Goal: Task Accomplishment & Management: Complete application form

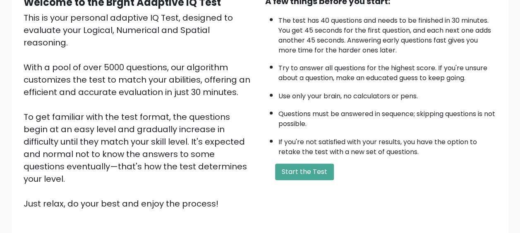
scroll to position [93, 0]
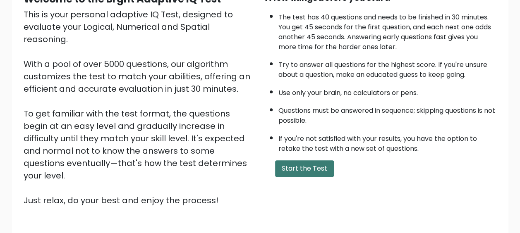
click at [310, 167] on button "Start the Test" at bounding box center [304, 168] width 59 height 17
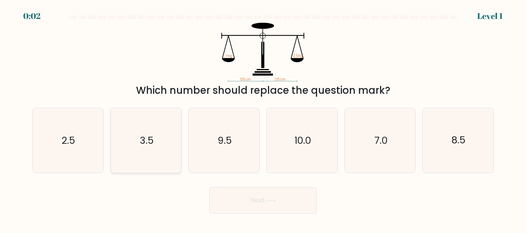
click at [147, 137] on text "3.5" at bounding box center [147, 140] width 14 height 13
click at [263, 119] on input "b. 3.5" at bounding box center [263, 118] width 0 height 2
radio input "true"
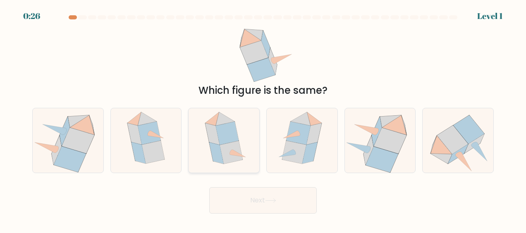
click at [229, 141] on icon at bounding box center [227, 133] width 23 height 23
click at [263, 119] on input "c." at bounding box center [263, 118] width 0 height 2
radio input "true"
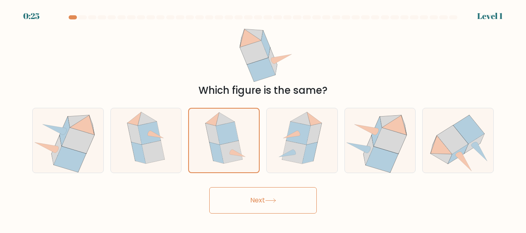
click at [249, 205] on button "Next" at bounding box center [263, 200] width 108 height 26
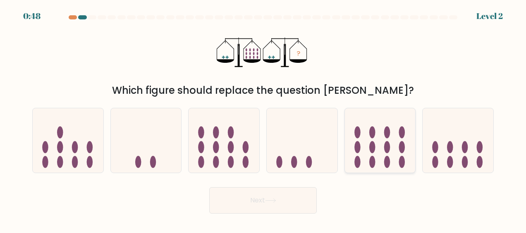
click at [373, 151] on ellipse at bounding box center [372, 147] width 6 height 12
click at [263, 119] on input "e." at bounding box center [263, 118] width 0 height 2
radio input "true"
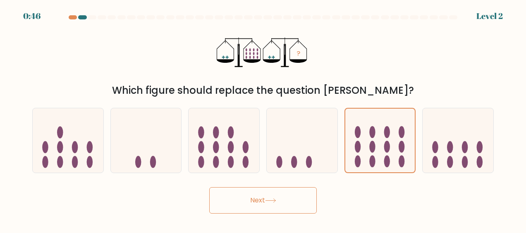
click at [266, 207] on button "Next" at bounding box center [263, 200] width 108 height 26
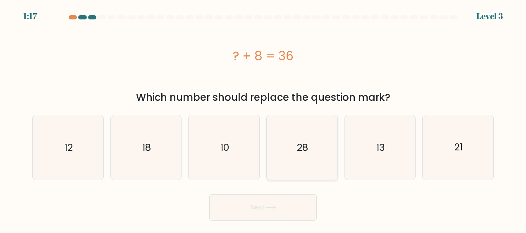
click at [287, 162] on icon "28" at bounding box center [302, 147] width 65 height 65
click at [263, 119] on input "d. 28" at bounding box center [263, 118] width 0 height 2
radio input "true"
click at [248, 205] on button "Next" at bounding box center [263, 207] width 108 height 26
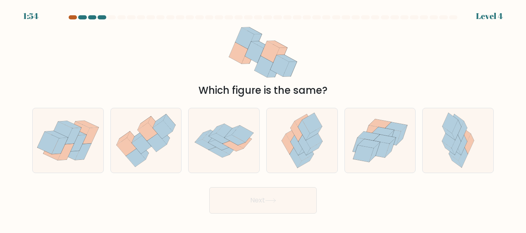
click at [73, 17] on div at bounding box center [73, 17] width 8 height 4
click at [97, 17] on at bounding box center [263, 17] width 390 height 4
click at [66, 138] on icon at bounding box center [60, 146] width 16 height 17
click at [263, 119] on input "a." at bounding box center [263, 118] width 0 height 2
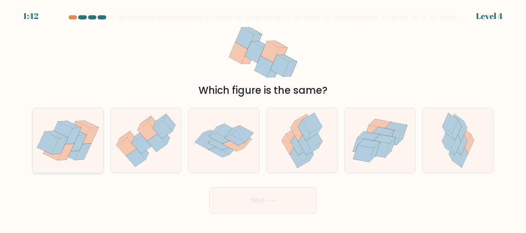
radio input "true"
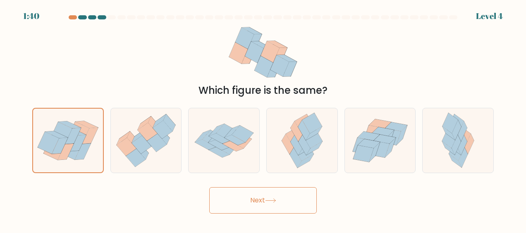
click at [266, 200] on button "Next" at bounding box center [263, 200] width 108 height 26
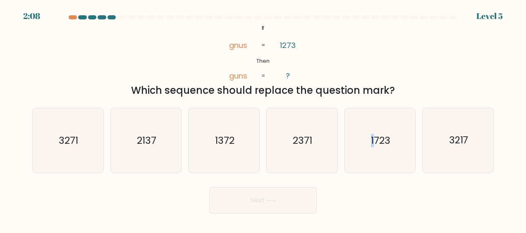
drag, startPoint x: 375, startPoint y: 136, endPoint x: 343, endPoint y: 165, distance: 43.0
click at [343, 165] on div "e. 1723" at bounding box center [380, 140] width 78 height 65
drag, startPoint x: 343, startPoint y: 165, endPoint x: 361, endPoint y: 164, distance: 18.2
click at [361, 164] on icon "1723" at bounding box center [380, 140] width 65 height 65
click at [263, 119] on input "e. 1723" at bounding box center [263, 118] width 0 height 2
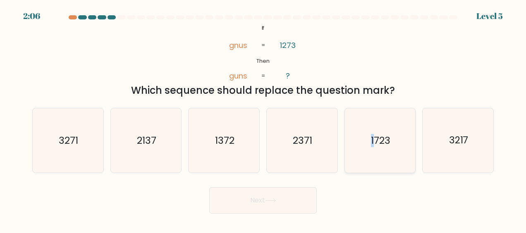
radio input "true"
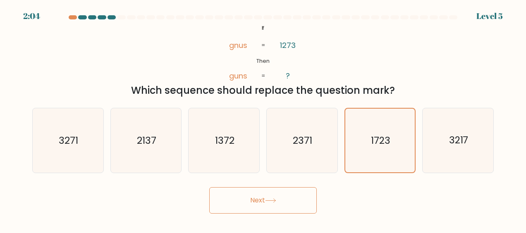
click at [270, 209] on button "Next" at bounding box center [263, 200] width 108 height 26
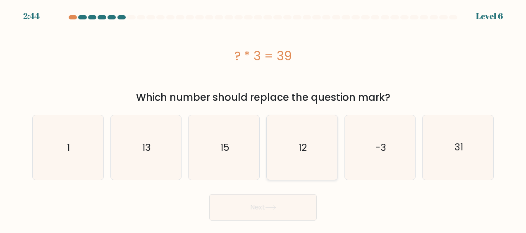
click at [302, 158] on icon "12" at bounding box center [302, 147] width 65 height 65
click at [263, 119] on input "d. 12" at bounding box center [263, 118] width 0 height 2
radio input "true"
click at [154, 135] on icon "13" at bounding box center [146, 147] width 65 height 65
click at [263, 119] on input "b. 13" at bounding box center [263, 118] width 0 height 2
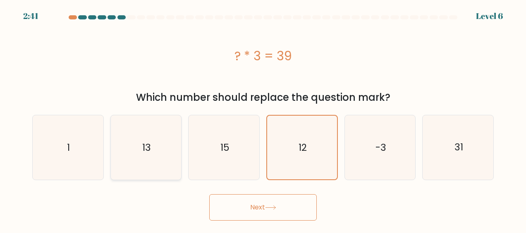
radio input "true"
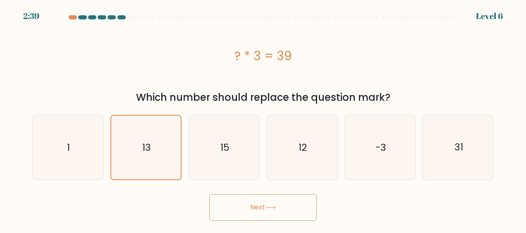
click at [246, 215] on button "Next" at bounding box center [263, 207] width 108 height 26
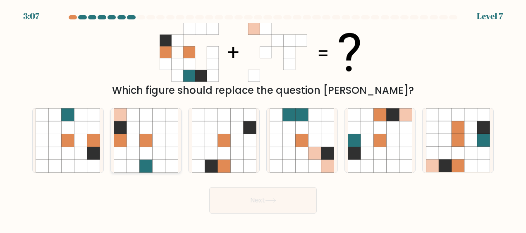
click at [148, 130] on icon at bounding box center [145, 128] width 13 height 13
click at [263, 119] on input "b." at bounding box center [263, 118] width 0 height 2
radio input "true"
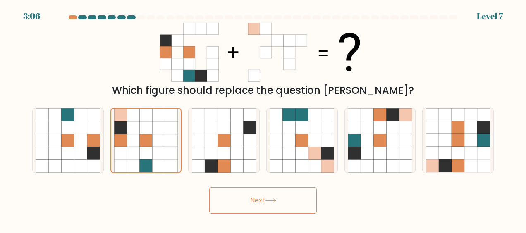
click at [242, 197] on button "Next" at bounding box center [263, 200] width 108 height 26
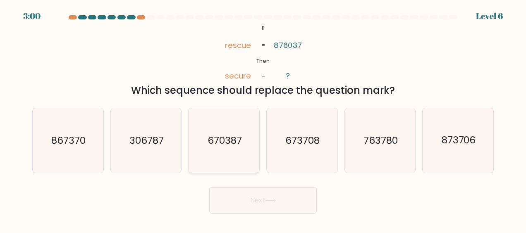
click at [237, 151] on icon "670387" at bounding box center [224, 140] width 65 height 65
click at [263, 119] on input "c. 670387" at bounding box center [263, 118] width 0 height 2
radio input "true"
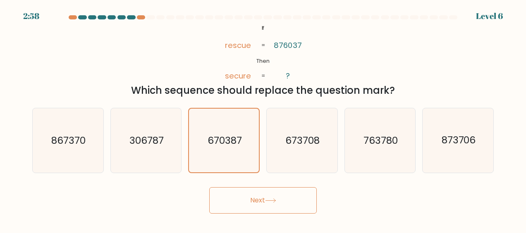
click at [253, 205] on button "Next" at bounding box center [263, 200] width 108 height 26
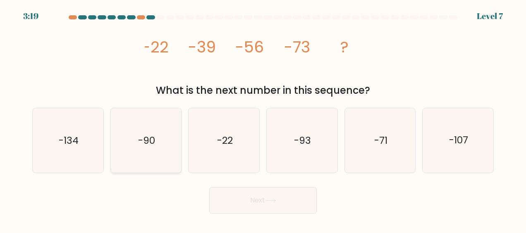
click at [145, 142] on text "-90" at bounding box center [146, 140] width 17 height 13
click at [263, 119] on input "b. -90" at bounding box center [263, 118] width 0 height 2
radio input "true"
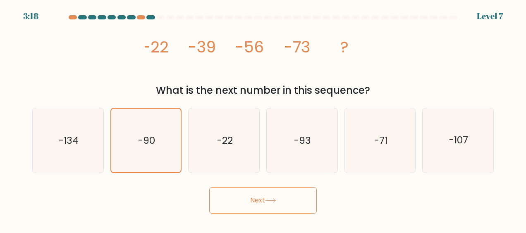
click at [267, 194] on button "Next" at bounding box center [263, 200] width 108 height 26
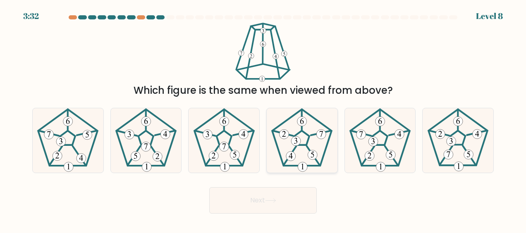
click at [297, 149] on icon at bounding box center [302, 140] width 65 height 65
click at [263, 119] on input "d." at bounding box center [263, 118] width 0 height 2
radio input "true"
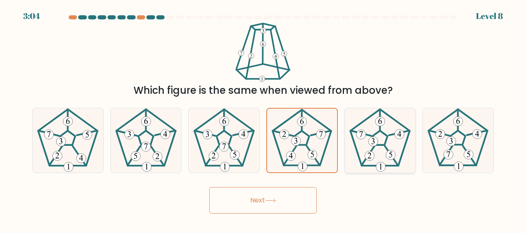
click at [379, 150] on icon at bounding box center [380, 140] width 65 height 65
click at [263, 119] on input "e." at bounding box center [263, 118] width 0 height 2
radio input "true"
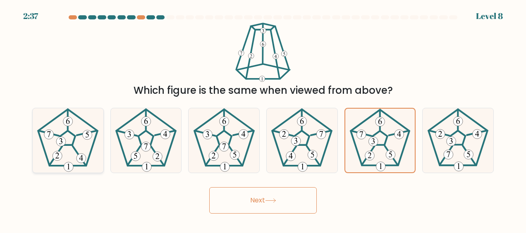
click at [60, 150] on 459 at bounding box center [56, 155] width 13 height 19
click at [263, 119] on input "a." at bounding box center [263, 118] width 0 height 2
radio input "true"
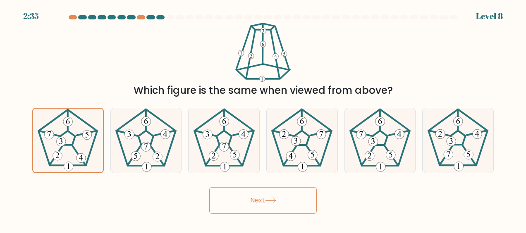
click at [246, 198] on button "Next" at bounding box center [263, 200] width 108 height 26
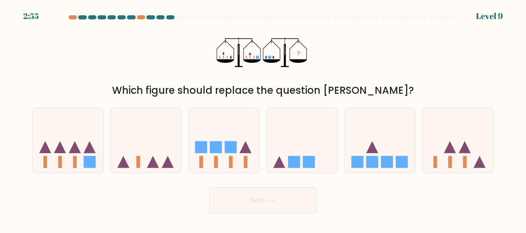
click at [247, 69] on icon "?" at bounding box center [263, 52] width 93 height 59
click at [127, 160] on icon at bounding box center [146, 141] width 71 height 58
click at [263, 119] on input "b." at bounding box center [263, 118] width 0 height 2
radio input "true"
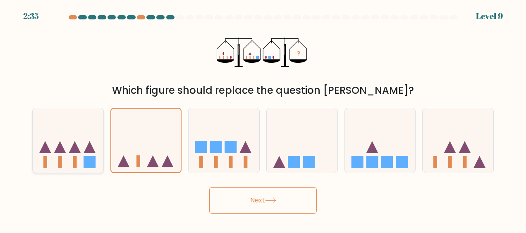
click at [78, 170] on icon at bounding box center [68, 141] width 71 height 58
click at [263, 119] on input "a." at bounding box center [263, 118] width 0 height 2
radio input "true"
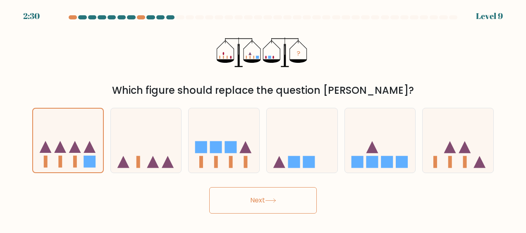
click at [238, 201] on button "Next" at bounding box center [263, 200] width 108 height 26
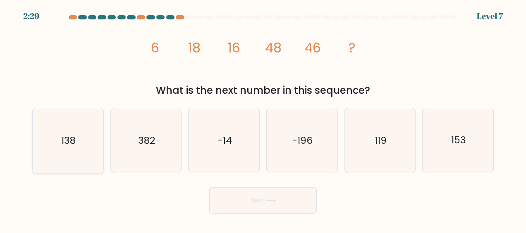
click at [72, 120] on icon "138" at bounding box center [68, 140] width 65 height 65
click at [263, 119] on input "a. 138" at bounding box center [263, 118] width 0 height 2
radio input "true"
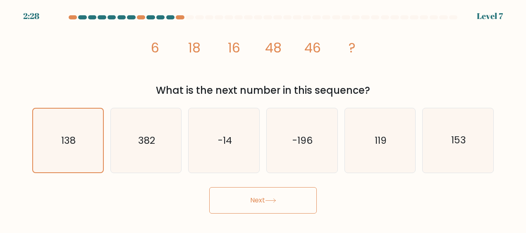
click at [240, 191] on button "Next" at bounding box center [263, 200] width 108 height 26
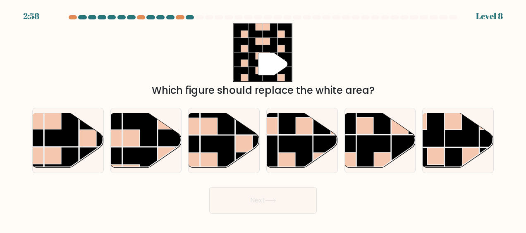
click at [209, 187] on button "Next" at bounding box center [263, 200] width 108 height 26
click at [263, 117] on input "a." at bounding box center [263, 118] width 0 height 2
radio input "true"
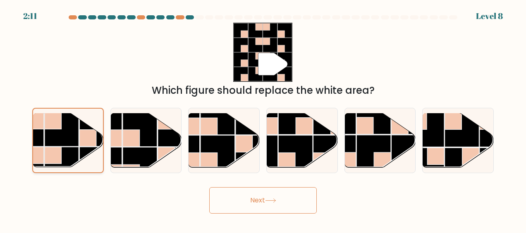
click at [71, 131] on rect at bounding box center [62, 129] width 34 height 34
click at [263, 119] on input "a." at bounding box center [263, 118] width 0 height 2
click at [222, 191] on button "Next" at bounding box center [263, 200] width 108 height 26
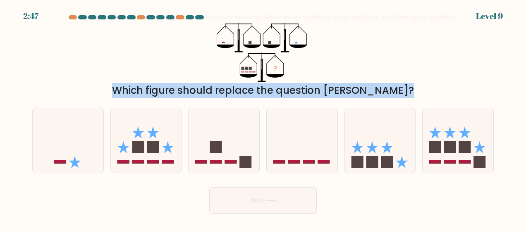
drag, startPoint x: 267, startPoint y: 101, endPoint x: 400, endPoint y: 74, distance: 135.8
click at [400, 74] on form at bounding box center [263, 114] width 526 height 198
click at [400, 74] on div "? Which figure should replace the question mark?" at bounding box center [262, 60] width 471 height 75
click at [348, 63] on div "? Which figure should replace the question mark?" at bounding box center [262, 60] width 471 height 75
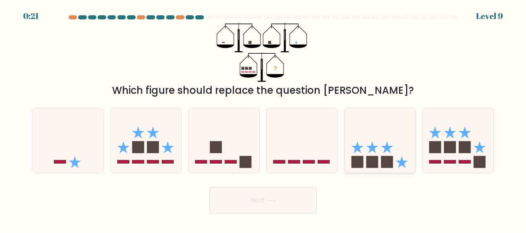
click at [373, 131] on icon at bounding box center [380, 141] width 71 height 58
click at [263, 119] on input "e." at bounding box center [263, 118] width 0 height 2
radio input "true"
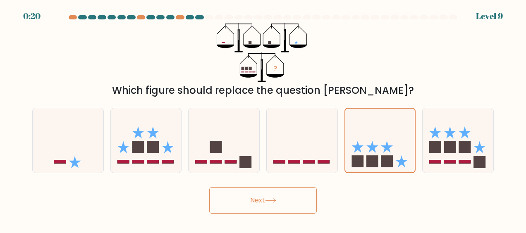
click at [278, 215] on body "0:20 Level 9" at bounding box center [263, 116] width 526 height 233
click at [271, 205] on button "Next" at bounding box center [263, 200] width 108 height 26
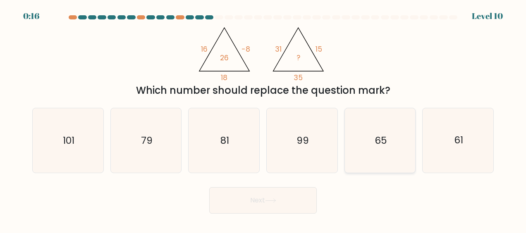
click at [383, 147] on icon "65" at bounding box center [380, 140] width 65 height 65
click at [263, 119] on input "e. 65" at bounding box center [263, 118] width 0 height 2
radio input "true"
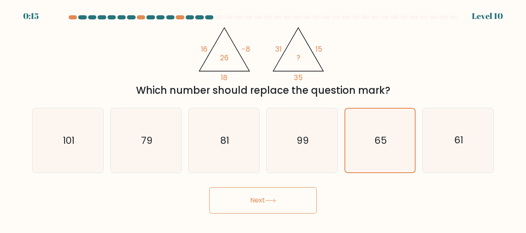
click at [285, 201] on button "Next" at bounding box center [263, 200] width 108 height 26
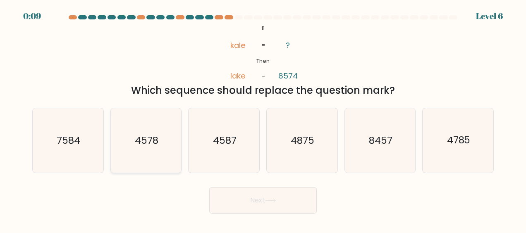
click at [167, 134] on icon "4578" at bounding box center [146, 140] width 65 height 65
click at [263, 119] on input "b. 4578" at bounding box center [263, 118] width 0 height 2
radio input "true"
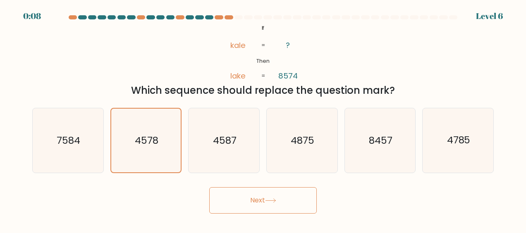
click at [228, 205] on button "Next" at bounding box center [263, 200] width 108 height 26
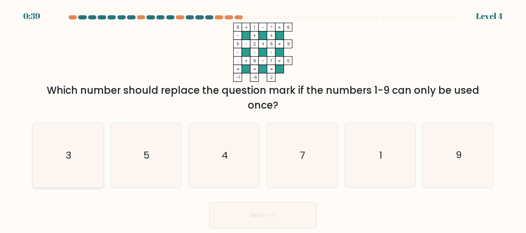
click at [80, 156] on icon "3" at bounding box center [68, 155] width 65 height 65
click at [263, 119] on input "a. 3" at bounding box center [263, 118] width 0 height 2
radio input "true"
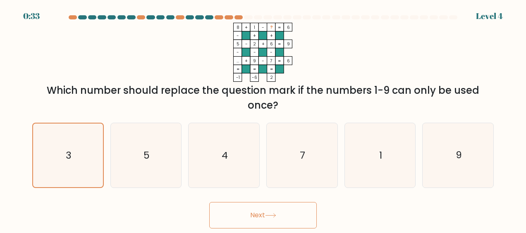
click at [253, 206] on button "Next" at bounding box center [263, 215] width 108 height 26
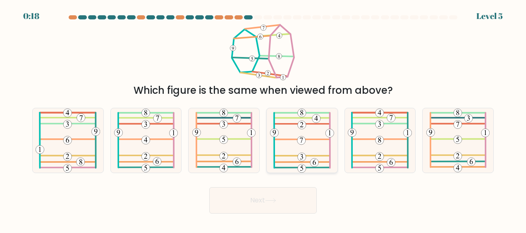
click at [304, 157] on 570 at bounding box center [302, 157] width 8 height 8
click at [263, 119] on input "d." at bounding box center [263, 118] width 0 height 2
radio input "true"
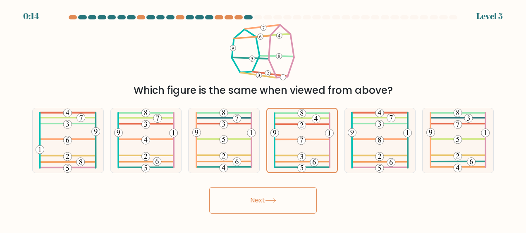
click at [237, 202] on button "Next" at bounding box center [263, 200] width 108 height 26
click at [252, 195] on button "Next" at bounding box center [263, 200] width 108 height 26
click at [272, 204] on button "Next" at bounding box center [263, 200] width 108 height 26
click at [258, 198] on button "Next" at bounding box center [263, 200] width 108 height 26
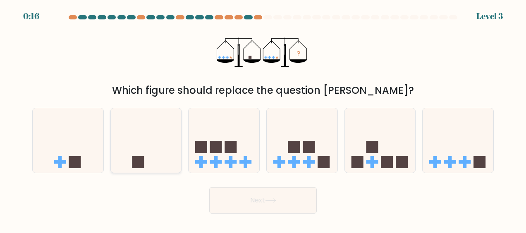
click at [156, 134] on icon at bounding box center [146, 141] width 71 height 58
click at [263, 119] on input "b." at bounding box center [263, 118] width 0 height 2
radio input "true"
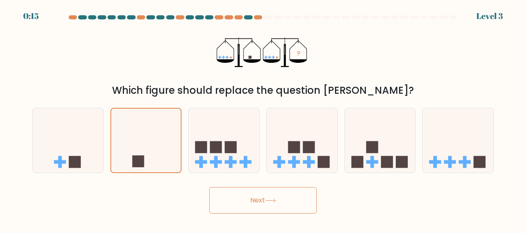
click at [255, 199] on button "Next" at bounding box center [263, 200] width 108 height 26
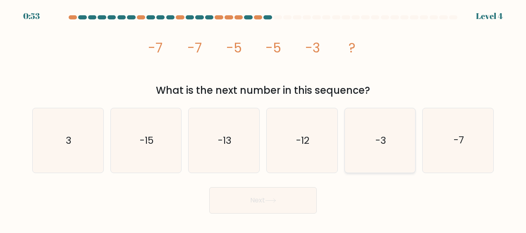
click at [368, 138] on icon "-3" at bounding box center [380, 140] width 65 height 65
click at [263, 119] on input "e. -3" at bounding box center [263, 118] width 0 height 2
radio input "true"
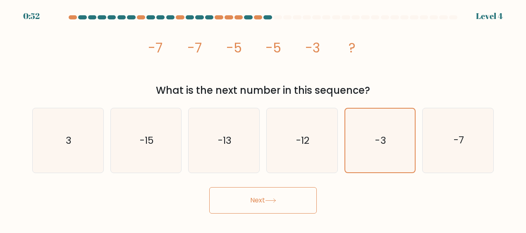
click at [282, 198] on button "Next" at bounding box center [263, 200] width 108 height 26
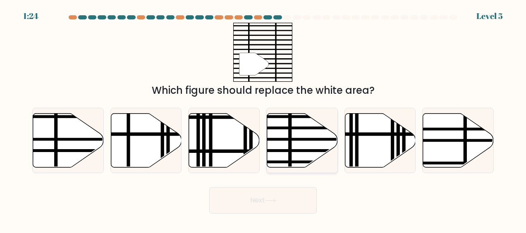
click at [290, 134] on line at bounding box center [290, 112] width 0 height 142
click at [263, 119] on input "d." at bounding box center [263, 118] width 0 height 2
radio input "true"
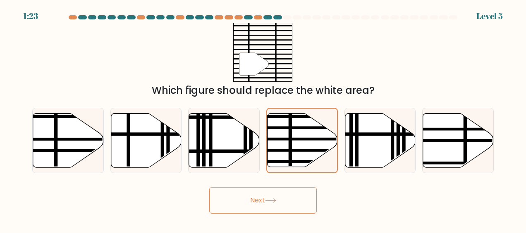
click at [268, 210] on button "Next" at bounding box center [263, 200] width 108 height 26
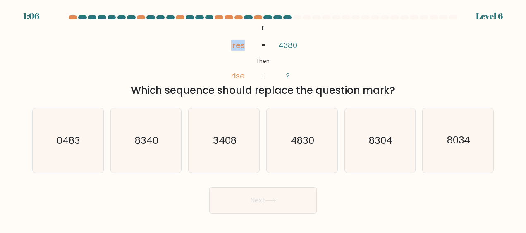
drag, startPoint x: 84, startPoint y: 45, endPoint x: 147, endPoint y: 73, distance: 68.1
click at [147, 73] on div "@import url('https://fonts.googleapis.com/css?family=Abril+Fatface:400,100,100i…" at bounding box center [262, 60] width 471 height 75
drag, startPoint x: 147, startPoint y: 73, endPoint x: 192, endPoint y: 43, distance: 54.0
click at [192, 43] on div "@import url('https://fonts.googleapis.com/css?family=Abril+Fatface:400,100,100i…" at bounding box center [262, 60] width 471 height 75
click at [148, 45] on div "@import url('https://fonts.googleapis.com/css?family=Abril+Fatface:400,100,100i…" at bounding box center [262, 60] width 471 height 75
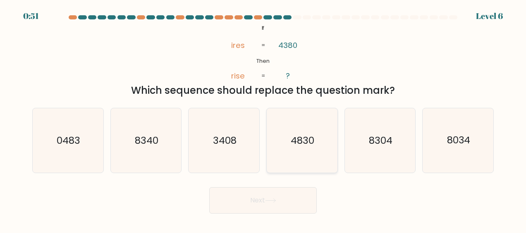
click at [294, 133] on icon "4830" at bounding box center [302, 140] width 65 height 65
click at [263, 119] on input "d. 4830" at bounding box center [263, 118] width 0 height 2
radio input "true"
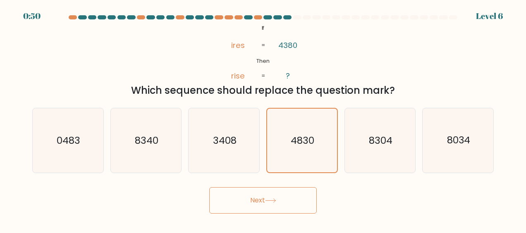
click at [270, 198] on button "Next" at bounding box center [263, 200] width 108 height 26
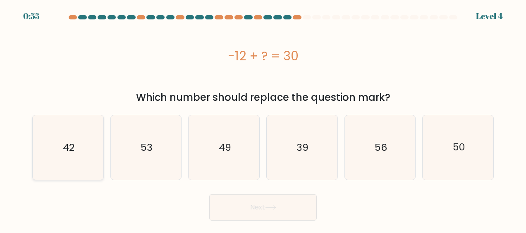
click at [99, 140] on icon "42" at bounding box center [68, 147] width 65 height 65
click at [263, 119] on input "a. 42" at bounding box center [263, 118] width 0 height 2
radio input "true"
click at [275, 211] on button "Next" at bounding box center [263, 207] width 108 height 26
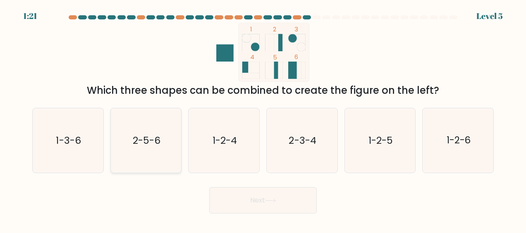
click at [137, 147] on text "2-5-6" at bounding box center [147, 140] width 28 height 13
click at [263, 119] on input "b. 2-5-6" at bounding box center [263, 118] width 0 height 2
radio input "true"
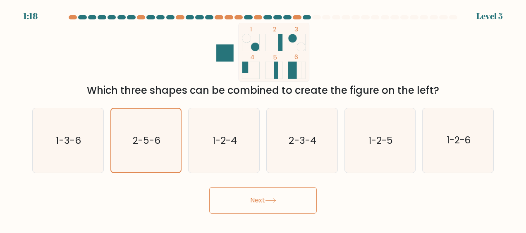
click at [269, 191] on button "Next" at bounding box center [263, 200] width 108 height 26
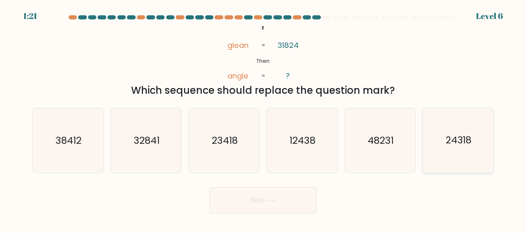
click at [447, 122] on icon "24318" at bounding box center [458, 140] width 65 height 65
click at [263, 119] on input "f. 24318" at bounding box center [263, 118] width 0 height 2
radio input "true"
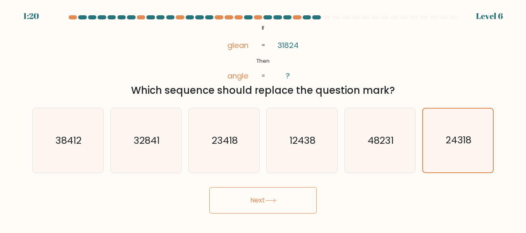
click at [287, 201] on button "Next" at bounding box center [263, 200] width 108 height 26
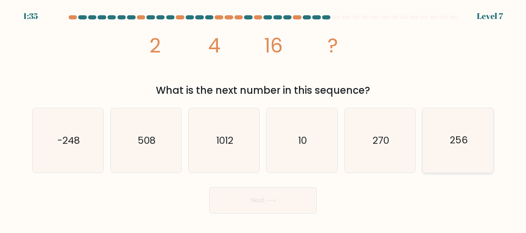
click at [467, 122] on icon "256" at bounding box center [458, 140] width 65 height 65
click at [263, 119] on input "f. 256" at bounding box center [263, 118] width 0 height 2
radio input "true"
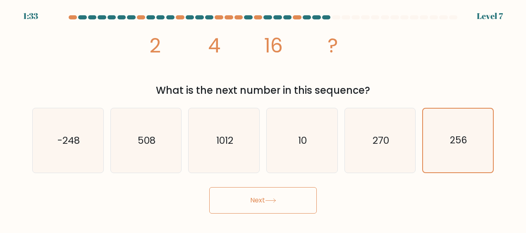
click at [254, 208] on button "Next" at bounding box center [263, 200] width 108 height 26
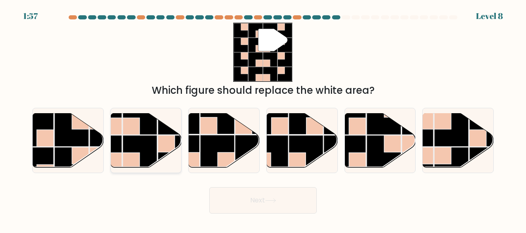
click at [138, 128] on rect at bounding box center [131, 126] width 17 height 17
click at [263, 119] on input "b." at bounding box center [263, 118] width 0 height 2
radio input "true"
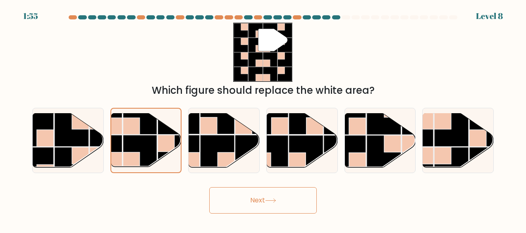
click at [252, 198] on button "Next" at bounding box center [263, 200] width 108 height 26
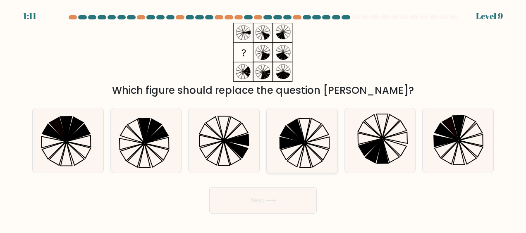
click at [291, 134] on icon at bounding box center [292, 134] width 24 height 17
click at [263, 119] on input "d." at bounding box center [263, 118] width 0 height 2
radio input "true"
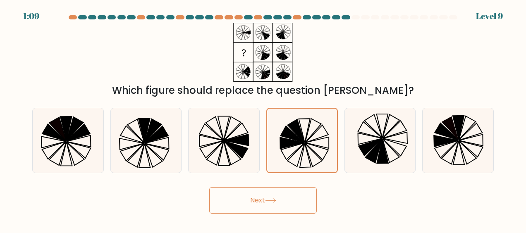
click at [262, 208] on button "Next" at bounding box center [263, 200] width 108 height 26
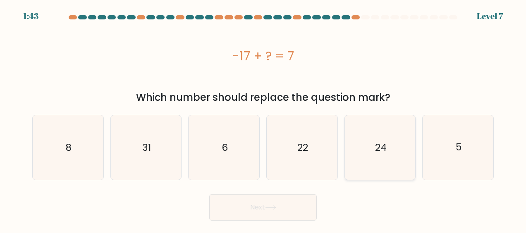
click at [397, 158] on icon "24" at bounding box center [380, 147] width 65 height 65
click at [263, 119] on input "e. 24" at bounding box center [263, 118] width 0 height 2
radio input "true"
click at [285, 209] on button "Next" at bounding box center [263, 207] width 108 height 26
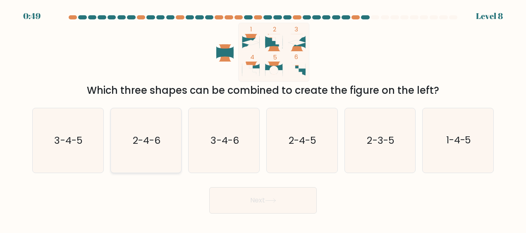
click at [130, 148] on icon "2-4-6" at bounding box center [146, 140] width 65 height 65
click at [263, 119] on input "b. 2-4-6" at bounding box center [263, 118] width 0 height 2
radio input "true"
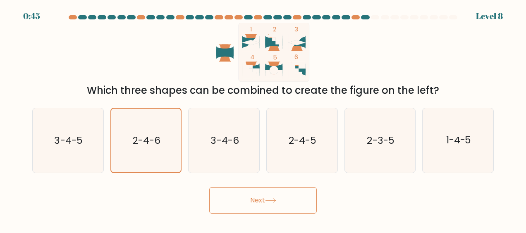
click at [244, 210] on button "Next" at bounding box center [263, 200] width 108 height 26
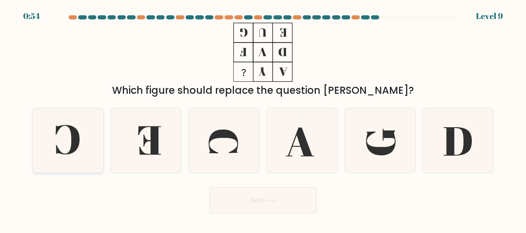
click at [89, 138] on icon at bounding box center [68, 140] width 65 height 65
click at [263, 119] on input "a." at bounding box center [263, 118] width 0 height 2
radio input "true"
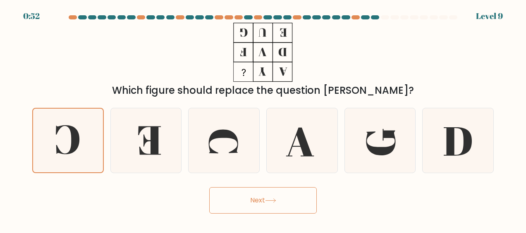
click at [244, 194] on button "Next" at bounding box center [263, 200] width 108 height 26
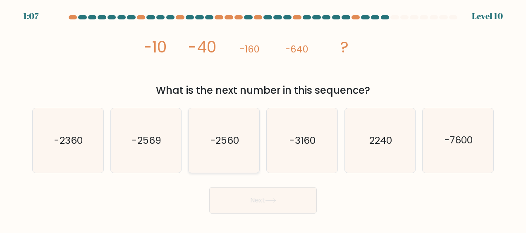
click at [217, 143] on text "-2560" at bounding box center [224, 140] width 29 height 13
click at [263, 119] on input "c. -2560" at bounding box center [263, 118] width 0 height 2
radio input "true"
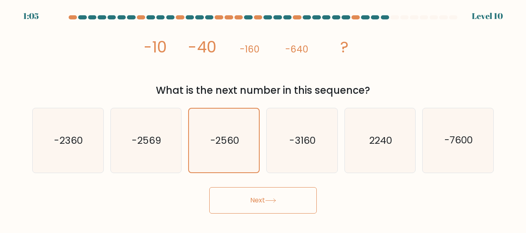
click at [266, 198] on button "Next" at bounding box center [263, 200] width 108 height 26
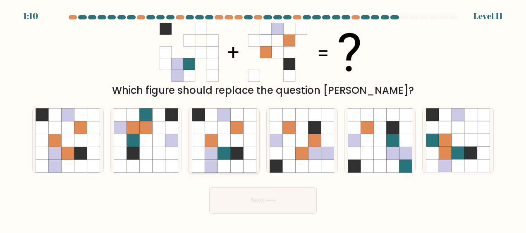
click at [218, 147] on icon at bounding box center [224, 153] width 13 height 13
click at [263, 119] on input "c." at bounding box center [263, 118] width 0 height 2
radio input "true"
click at [262, 198] on button "Next" at bounding box center [263, 200] width 108 height 26
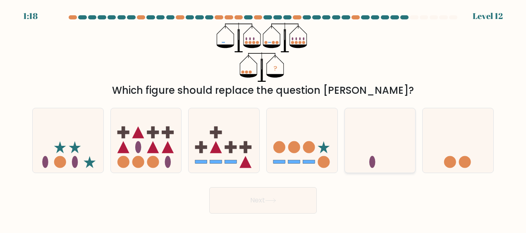
click at [356, 146] on icon at bounding box center [380, 141] width 71 height 58
click at [263, 119] on input "e." at bounding box center [263, 118] width 0 height 2
radio input "true"
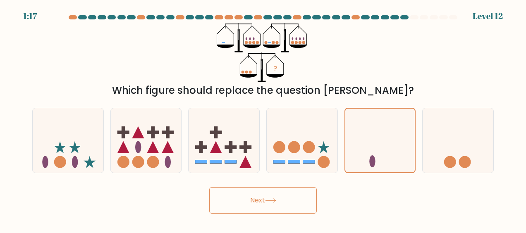
click at [272, 207] on button "Next" at bounding box center [263, 200] width 108 height 26
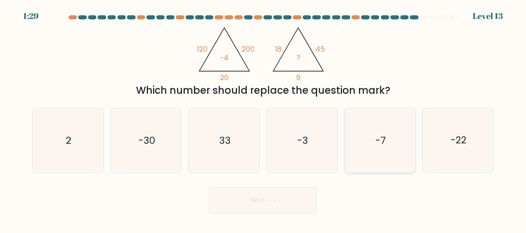
click at [357, 139] on icon "-7" at bounding box center [380, 140] width 65 height 65
click at [263, 119] on input "e. -7" at bounding box center [263, 118] width 0 height 2
radio input "true"
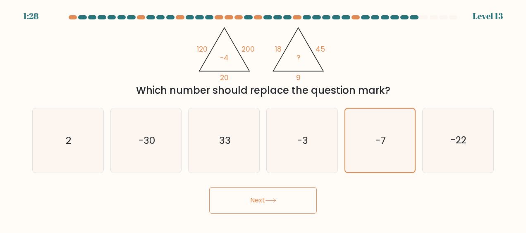
click at [287, 201] on button "Next" at bounding box center [263, 200] width 108 height 26
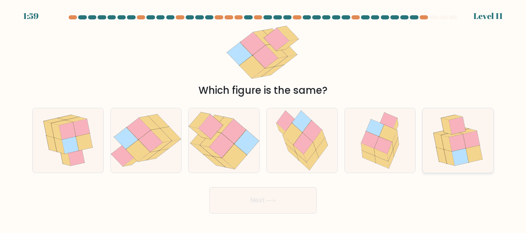
click at [479, 143] on icon at bounding box center [471, 139] width 17 height 17
click at [263, 119] on input "f." at bounding box center [263, 118] width 0 height 2
radio input "true"
click at [274, 201] on icon at bounding box center [270, 201] width 10 height 4
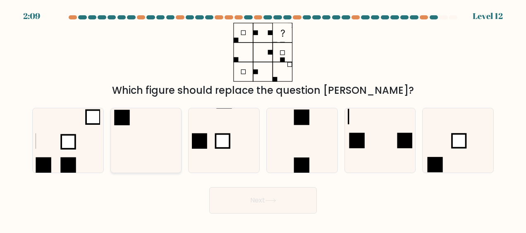
click at [141, 133] on icon at bounding box center [146, 140] width 65 height 65
click at [263, 119] on input "b." at bounding box center [263, 118] width 0 height 2
radio input "true"
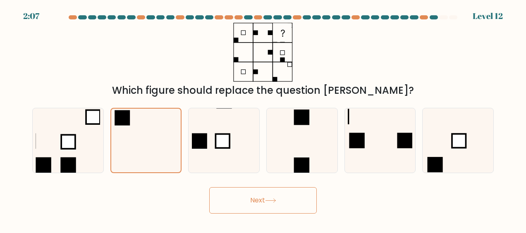
click at [276, 201] on icon at bounding box center [270, 200] width 11 height 5
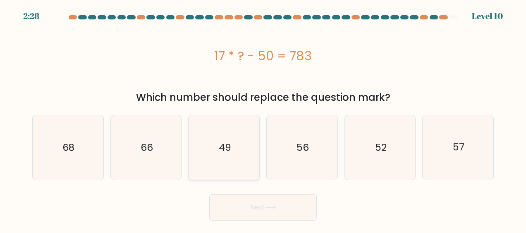
click at [214, 152] on icon "49" at bounding box center [224, 147] width 65 height 65
click at [263, 119] on input "c. 49" at bounding box center [263, 118] width 0 height 2
radio input "true"
click at [272, 203] on button "Next" at bounding box center [263, 207] width 108 height 26
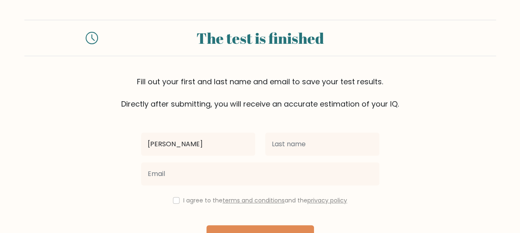
type input "[PERSON_NAME]"
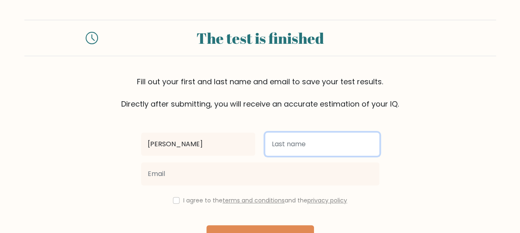
click at [287, 138] on input "text" at bounding box center [322, 144] width 114 height 23
type input "Eya"
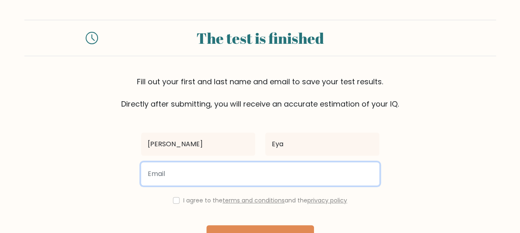
click at [198, 175] on input "email" at bounding box center [260, 174] width 238 height 23
type input "[EMAIL_ADDRESS][DOMAIN_NAME]"
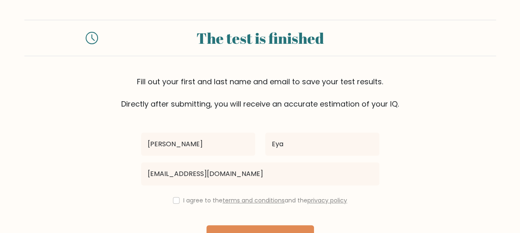
click at [177, 206] on div "[PERSON_NAME] [GEOGRAPHIC_DATA] [EMAIL_ADDRESS][DOMAIN_NAME] I agree to the ter…" at bounding box center [260, 190] width 248 height 161
click at [175, 200] on input "checkbox" at bounding box center [176, 200] width 7 height 7
checkbox input "true"
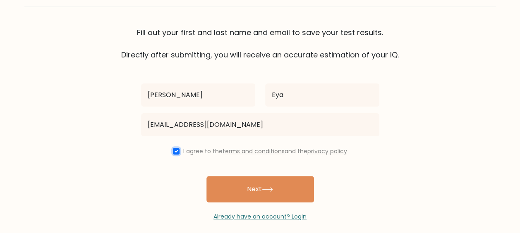
scroll to position [41, 0]
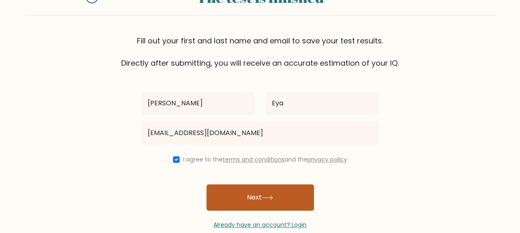
click at [269, 201] on button "Next" at bounding box center [260, 197] width 108 height 26
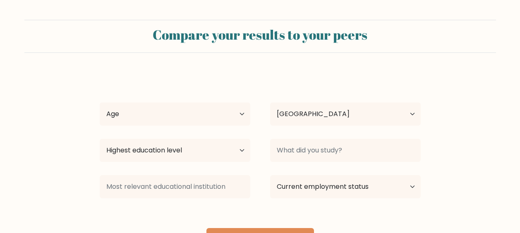
select select "NG"
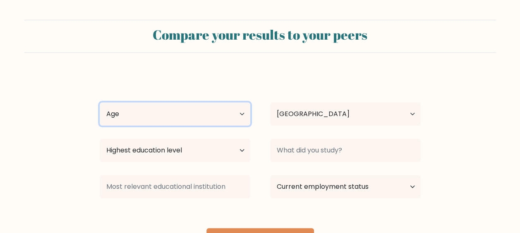
click at [237, 117] on select "Age Under [DEMOGRAPHIC_DATA] [DEMOGRAPHIC_DATA] [DEMOGRAPHIC_DATA] [DEMOGRAPHIC…" at bounding box center [175, 114] width 151 height 23
select select "18_24"
click at [100, 103] on select "Age Under [DEMOGRAPHIC_DATA] [DEMOGRAPHIC_DATA] [DEMOGRAPHIC_DATA] [DEMOGRAPHIC…" at bounding box center [175, 114] width 151 height 23
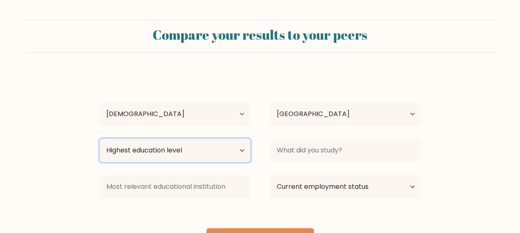
click at [194, 151] on select "Highest education level No schooling Primary Lower Secondary Upper Secondary Oc…" at bounding box center [175, 150] width 151 height 23
select select "bachelors_degree"
click at [100, 139] on select "Highest education level No schooling Primary Lower Secondary Upper Secondary Oc…" at bounding box center [175, 150] width 151 height 23
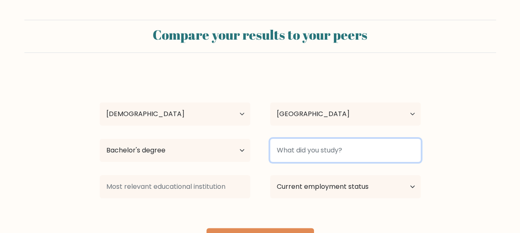
click at [318, 153] on input at bounding box center [345, 150] width 151 height 23
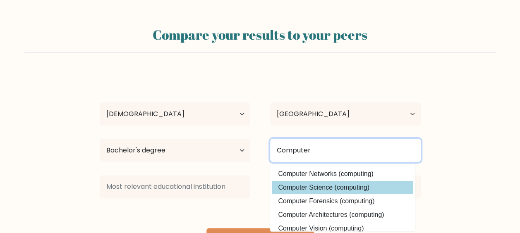
type input "Computer"
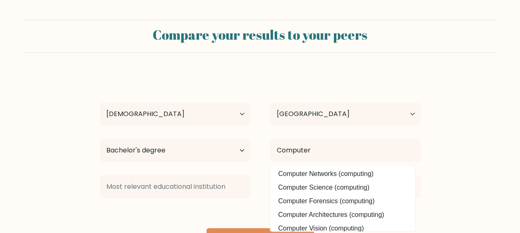
click at [338, 194] on div "[PERSON_NAME] Age Under [DEMOGRAPHIC_DATA] [DEMOGRAPHIC_DATA] [DEMOGRAPHIC_DATA…" at bounding box center [260, 164] width 331 height 182
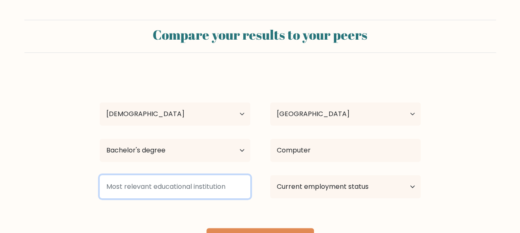
click at [197, 193] on input at bounding box center [175, 186] width 151 height 23
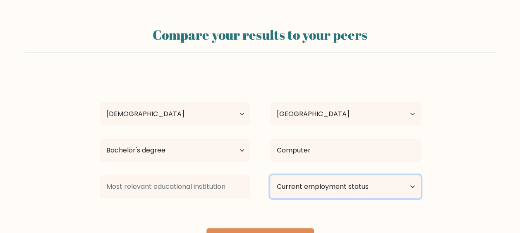
click at [376, 182] on select "Current employment status Employed Student Retired Other / prefer not to answer" at bounding box center [345, 186] width 151 height 23
select select "student"
click at [270, 175] on select "Current employment status Employed Student Retired Other / prefer not to answer" at bounding box center [345, 186] width 151 height 23
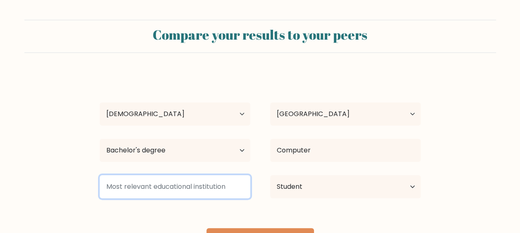
click at [194, 189] on input at bounding box center [175, 186] width 151 height 23
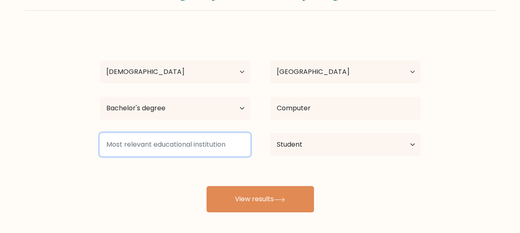
scroll to position [43, 0]
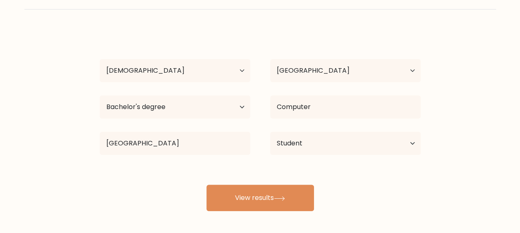
click at [155, 172] on div "Emmanuel Eya Age Under 18 years old 18-24 years old 25-34 years old 35-44 years…" at bounding box center [260, 120] width 331 height 182
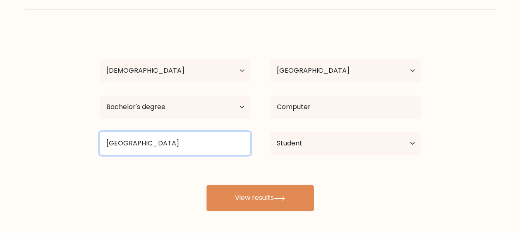
click at [189, 145] on input "University of Nigeri" at bounding box center [175, 143] width 151 height 23
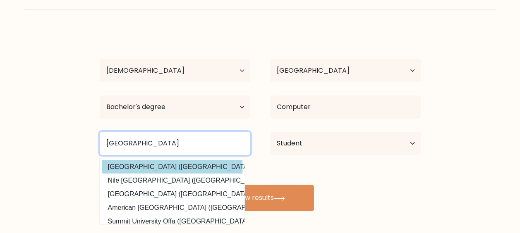
type input "University of Nigeria"
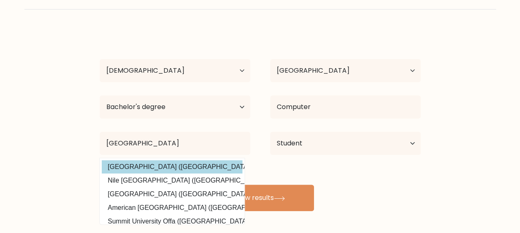
click at [205, 166] on div "Emmanuel Eya Age Under 18 years old 18-24 years old 25-34 years old 35-44 years…" at bounding box center [260, 120] width 331 height 182
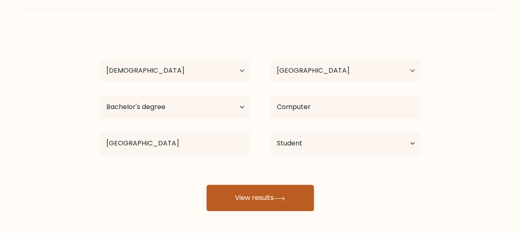
click at [253, 194] on button "View results" at bounding box center [260, 198] width 108 height 26
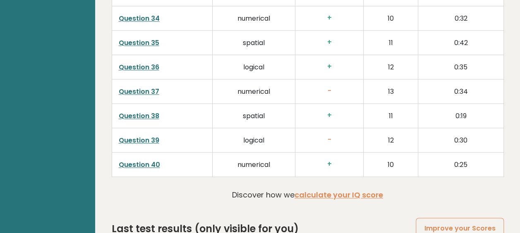
scroll to position [2156, 0]
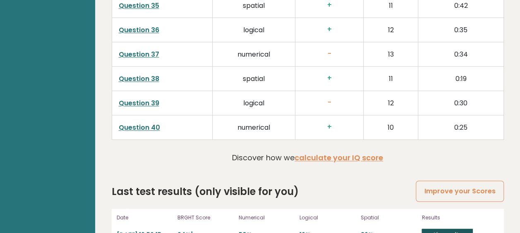
click at [448, 229] on link "View results" at bounding box center [446, 234] width 51 height 11
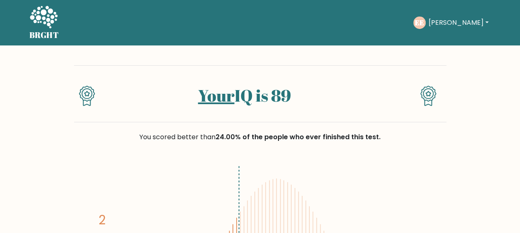
click at [478, 25] on button "[PERSON_NAME]" at bounding box center [458, 22] width 65 height 11
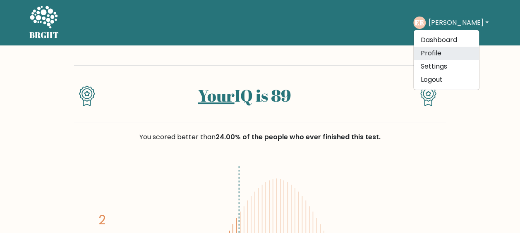
click at [451, 52] on link "Profile" at bounding box center [446, 53] width 65 height 13
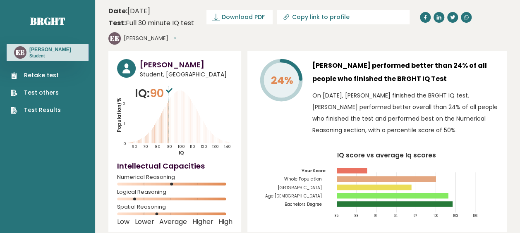
click at [176, 34] on button "[PERSON_NAME]" at bounding box center [150, 38] width 53 height 8
click at [166, 69] on link "Settings" at bounding box center [145, 75] width 42 height 12
click at [41, 112] on link "Test Results" at bounding box center [36, 110] width 50 height 9
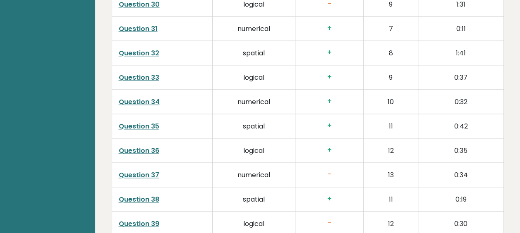
scroll to position [2156, 0]
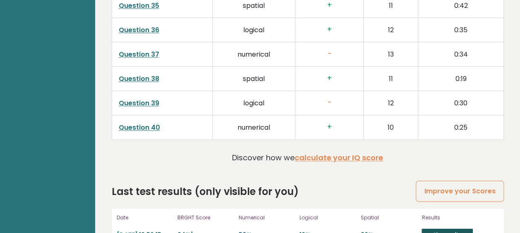
click at [440, 229] on link "View results" at bounding box center [446, 234] width 51 height 11
click at [443, 229] on link "View results" at bounding box center [446, 234] width 51 height 11
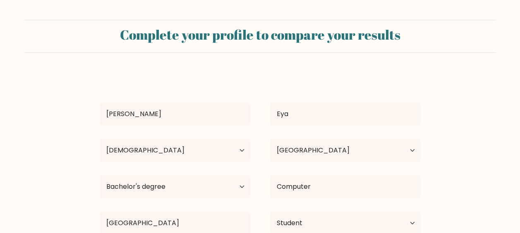
select select "18_24"
select select "NG"
select select "bachelors_degree"
select select "student"
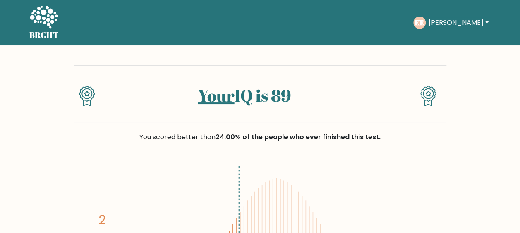
click at [473, 23] on button "[PERSON_NAME]" at bounding box center [458, 22] width 65 height 11
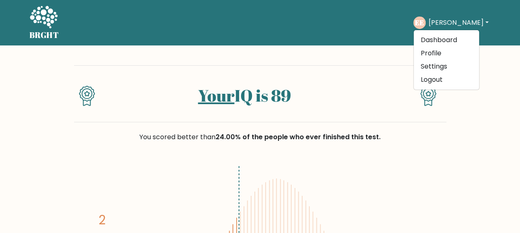
click at [473, 23] on button "[PERSON_NAME]" at bounding box center [458, 22] width 65 height 11
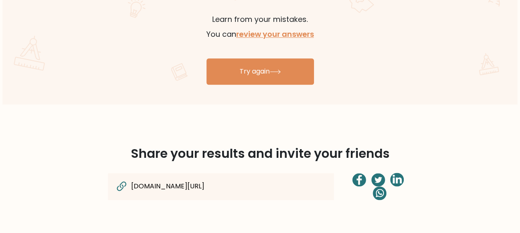
scroll to position [510, 0]
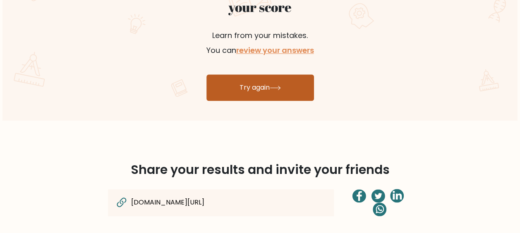
click at [249, 86] on link "Try again" at bounding box center [260, 87] width 108 height 26
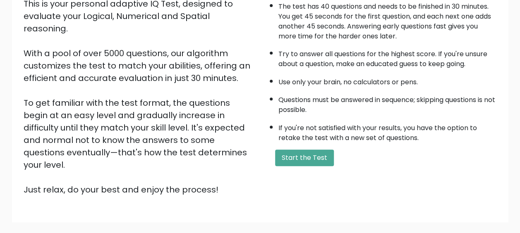
scroll to position [107, 0]
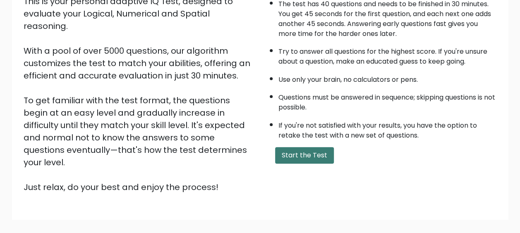
click at [308, 154] on button "Start the Test" at bounding box center [304, 155] width 59 height 17
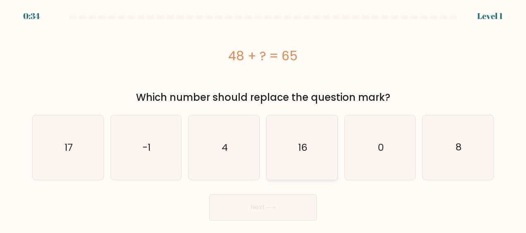
click at [318, 139] on icon "16" at bounding box center [302, 147] width 65 height 65
click at [263, 119] on input "d. 16" at bounding box center [263, 118] width 0 height 2
radio input "true"
click at [64, 132] on icon "17" at bounding box center [68, 147] width 65 height 65
click at [263, 119] on input "a. 17" at bounding box center [263, 118] width 0 height 2
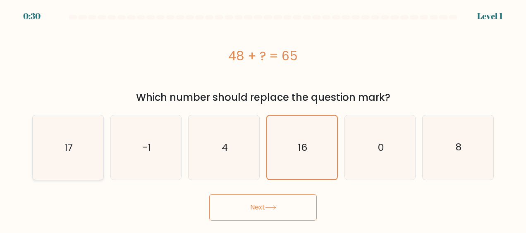
radio input "true"
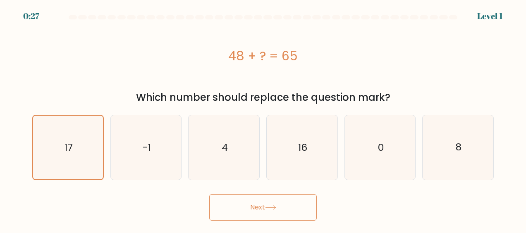
click at [225, 194] on button "Next" at bounding box center [263, 207] width 108 height 26
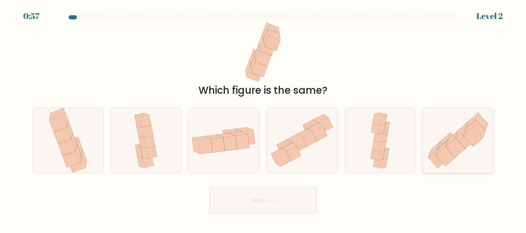
click at [475, 136] on icon at bounding box center [473, 136] width 19 height 19
click at [263, 119] on input "f." at bounding box center [263, 118] width 0 height 2
radio input "true"
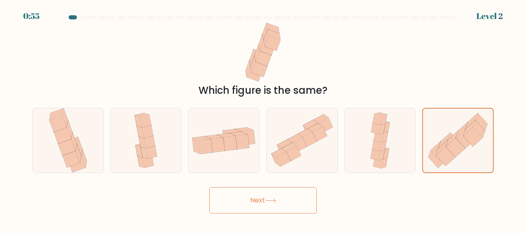
click at [254, 206] on button "Next" at bounding box center [263, 200] width 108 height 26
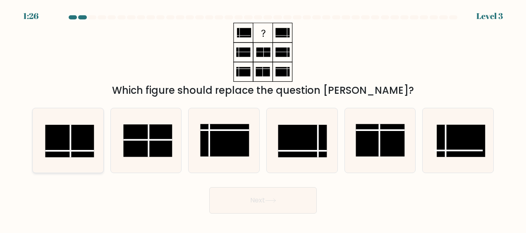
click at [60, 146] on rect at bounding box center [69, 141] width 49 height 32
click at [263, 119] on input "a." at bounding box center [263, 118] width 0 height 2
radio input "true"
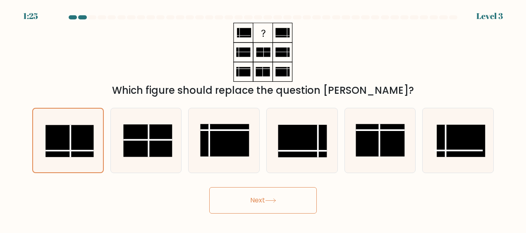
click at [238, 202] on button "Next" at bounding box center [263, 200] width 108 height 26
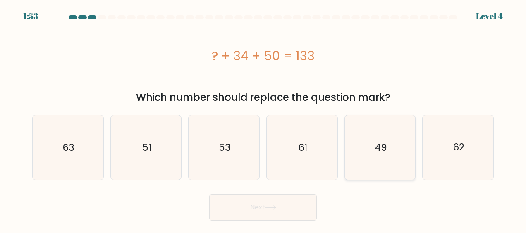
click at [346, 120] on div "49" at bounding box center [380, 147] width 72 height 65
click at [263, 119] on input "e. 49" at bounding box center [263, 118] width 0 height 2
radio input "true"
click at [284, 205] on button "Next" at bounding box center [263, 207] width 108 height 26
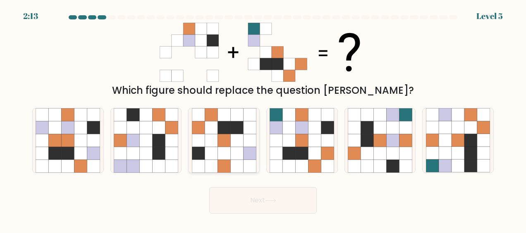
click at [237, 134] on icon at bounding box center [236, 140] width 13 height 13
click at [263, 119] on input "c." at bounding box center [263, 118] width 0 height 2
radio input "true"
click at [254, 196] on button "Next" at bounding box center [263, 200] width 108 height 26
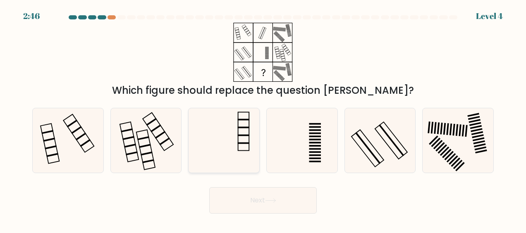
click at [232, 123] on icon at bounding box center [224, 140] width 65 height 65
click at [263, 119] on input "c." at bounding box center [263, 118] width 0 height 2
radio input "true"
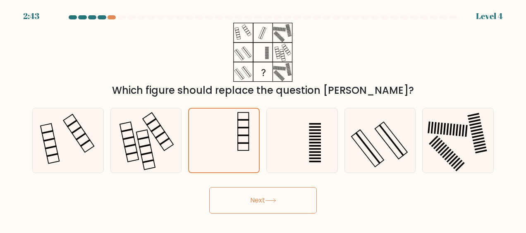
click at [252, 199] on button "Next" at bounding box center [263, 200] width 108 height 26
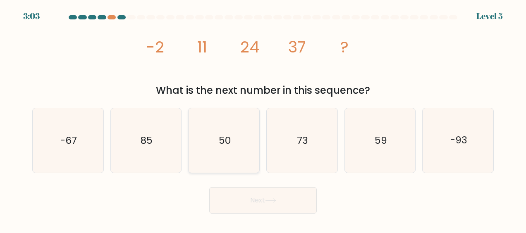
click at [224, 140] on text "50" at bounding box center [225, 140] width 12 height 13
click at [263, 119] on input "c. 50" at bounding box center [263, 118] width 0 height 2
radio input "true"
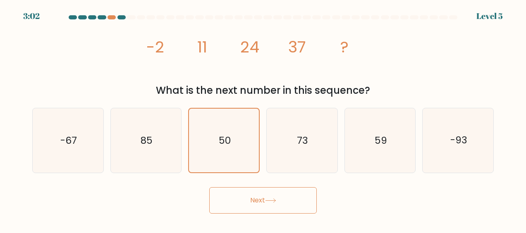
click at [251, 210] on button "Next" at bounding box center [263, 200] width 108 height 26
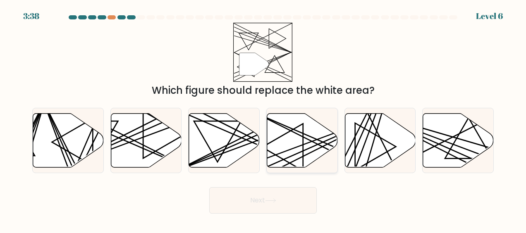
click at [299, 145] on icon at bounding box center [302, 140] width 71 height 54
click at [263, 119] on input "d." at bounding box center [263, 118] width 0 height 2
radio input "true"
click at [251, 206] on button "Next" at bounding box center [263, 200] width 108 height 26
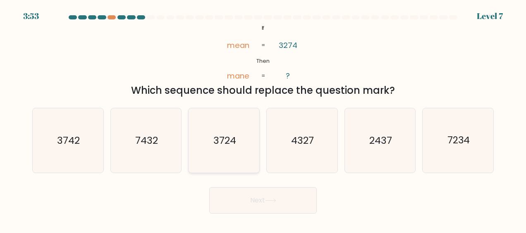
click at [227, 149] on icon "3724" at bounding box center [224, 140] width 65 height 65
click at [263, 119] on input "c. 3724" at bounding box center [263, 118] width 0 height 2
radio input "true"
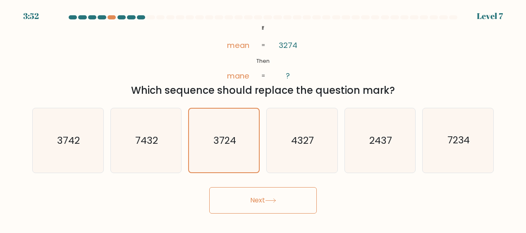
click at [250, 193] on button "Next" at bounding box center [263, 200] width 108 height 26
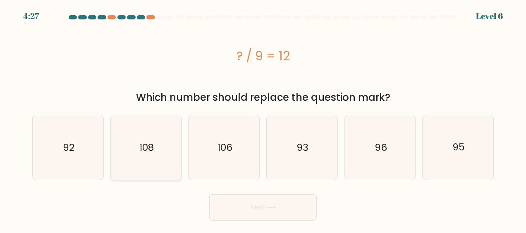
click at [161, 144] on icon "108" at bounding box center [146, 147] width 65 height 65
click at [263, 119] on input "b. 108" at bounding box center [263, 118] width 0 height 2
radio input "true"
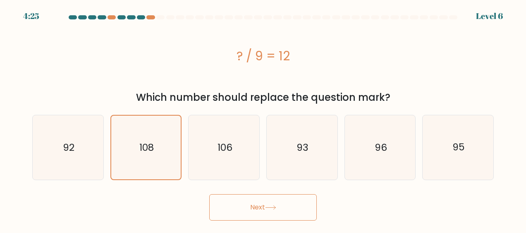
click at [271, 204] on button "Next" at bounding box center [263, 207] width 108 height 26
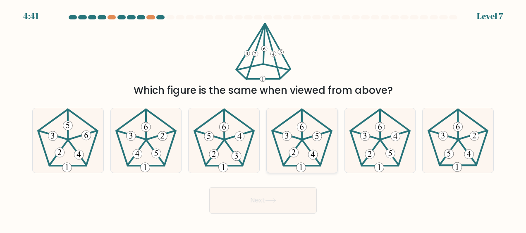
click at [309, 122] on icon at bounding box center [302, 140] width 65 height 65
click at [263, 119] on input "d." at bounding box center [263, 118] width 0 height 2
radio input "true"
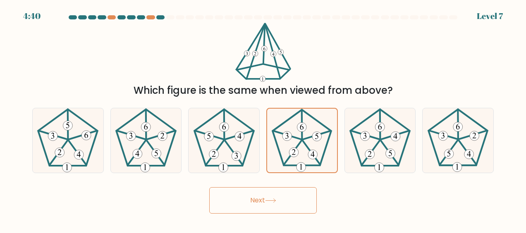
click at [284, 210] on button "Next" at bounding box center [263, 200] width 108 height 26
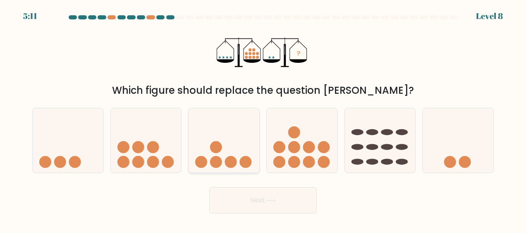
click at [232, 156] on circle at bounding box center [231, 162] width 12 height 12
click at [263, 119] on input "c." at bounding box center [263, 118] width 0 height 2
radio input "true"
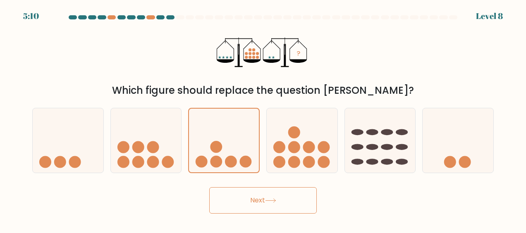
click at [256, 205] on button "Next" at bounding box center [263, 200] width 108 height 26
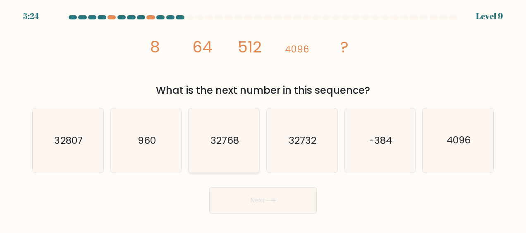
click at [227, 153] on icon "32768" at bounding box center [224, 140] width 65 height 65
click at [263, 119] on input "c. 32768" at bounding box center [263, 118] width 0 height 2
radio input "true"
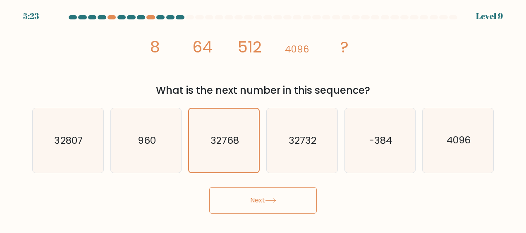
click at [241, 194] on button "Next" at bounding box center [263, 200] width 108 height 26
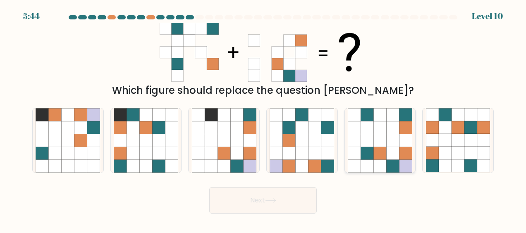
click at [363, 127] on icon at bounding box center [367, 128] width 13 height 13
click at [263, 119] on input "e." at bounding box center [263, 118] width 0 height 2
radio input "true"
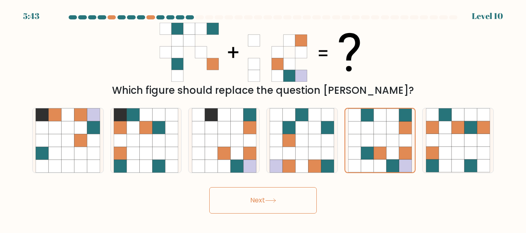
click at [262, 196] on button "Next" at bounding box center [263, 200] width 108 height 26
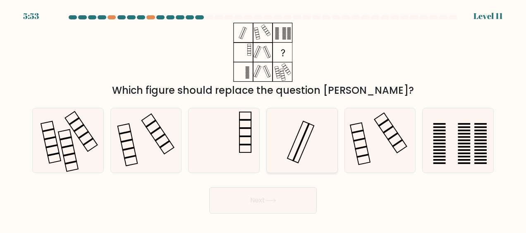
click at [286, 127] on icon at bounding box center [302, 140] width 65 height 65
click at [263, 119] on input "d." at bounding box center [263, 118] width 0 height 2
radio input "true"
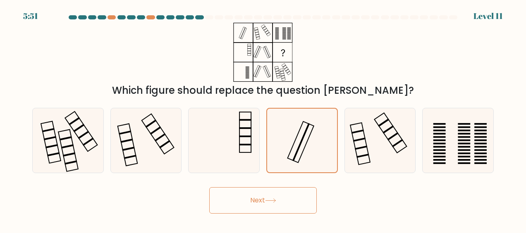
click at [260, 201] on button "Next" at bounding box center [263, 200] width 108 height 26
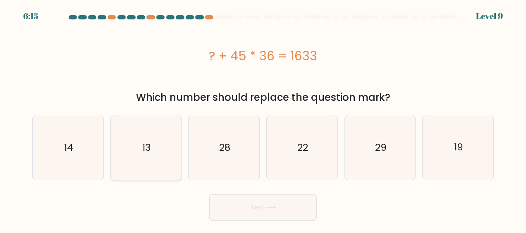
click at [155, 152] on icon "13" at bounding box center [146, 147] width 65 height 65
click at [263, 119] on input "b. 13" at bounding box center [263, 118] width 0 height 2
radio input "true"
click at [250, 199] on button "Next" at bounding box center [263, 207] width 108 height 26
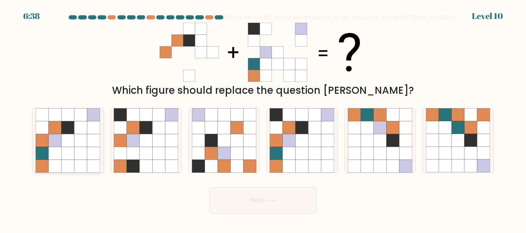
click at [76, 153] on icon at bounding box center [80, 153] width 13 height 13
click at [263, 119] on input "a." at bounding box center [263, 118] width 0 height 2
radio input "true"
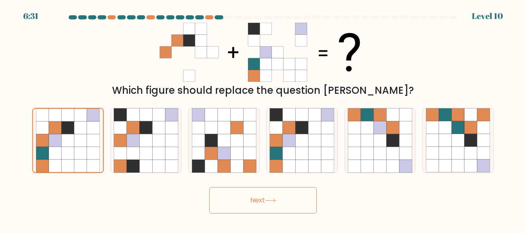
click at [261, 206] on button "Next" at bounding box center [263, 200] width 108 height 26
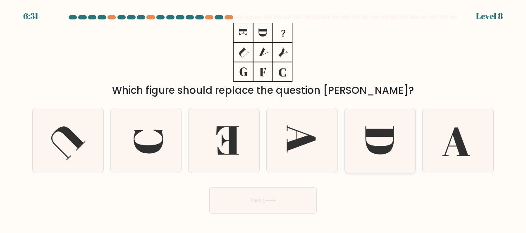
click at [388, 133] on icon at bounding box center [380, 141] width 29 height 28
click at [263, 119] on input "e." at bounding box center [263, 118] width 0 height 2
radio input "true"
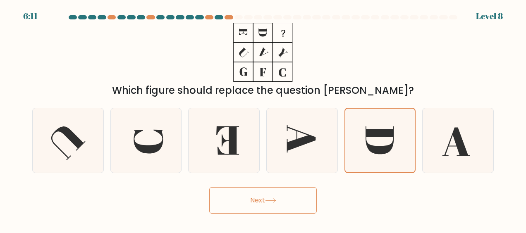
click at [271, 206] on button "Next" at bounding box center [263, 200] width 108 height 26
click at [264, 196] on button "Next" at bounding box center [263, 200] width 108 height 26
click at [272, 203] on button "Next" at bounding box center [263, 200] width 108 height 26
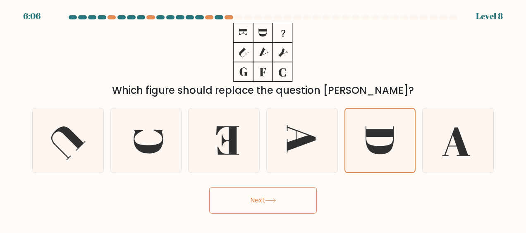
click at [272, 203] on button "Next" at bounding box center [263, 200] width 108 height 26
click at [258, 193] on button "Next" at bounding box center [263, 200] width 108 height 26
drag, startPoint x: 258, startPoint y: 193, endPoint x: 317, endPoint y: 128, distance: 87.8
click at [317, 128] on form at bounding box center [263, 114] width 526 height 198
click at [317, 128] on icon at bounding box center [302, 140] width 65 height 65
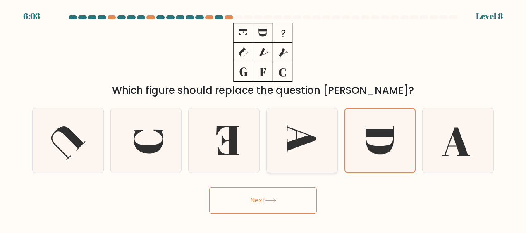
click at [263, 119] on input "d." at bounding box center [263, 118] width 0 height 2
radio input "true"
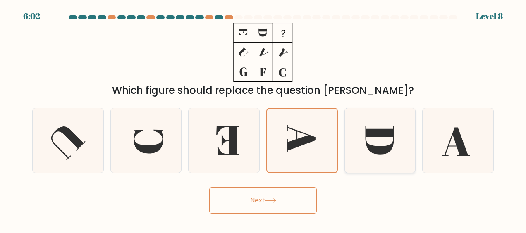
click at [349, 143] on icon at bounding box center [380, 140] width 65 height 65
click at [263, 119] on input "e." at bounding box center [263, 118] width 0 height 2
radio input "true"
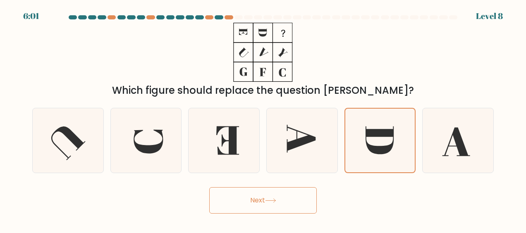
drag, startPoint x: 352, startPoint y: 144, endPoint x: 241, endPoint y: 212, distance: 129.8
click at [241, 212] on form at bounding box center [263, 114] width 526 height 198
drag, startPoint x: 241, startPoint y: 212, endPoint x: 237, endPoint y: 206, distance: 7.1
click at [237, 206] on button "Next" at bounding box center [263, 200] width 108 height 26
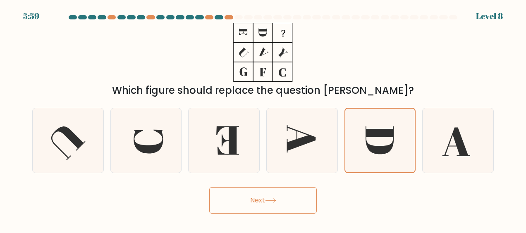
click at [237, 206] on button "Next" at bounding box center [263, 200] width 108 height 26
click at [243, 196] on button "Next" at bounding box center [263, 200] width 108 height 26
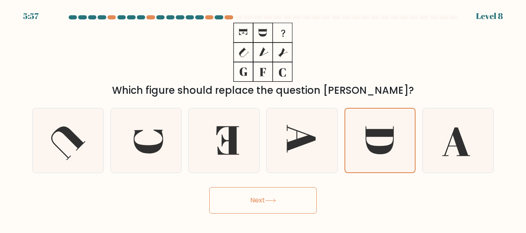
click at [291, 200] on button "Next" at bounding box center [263, 200] width 108 height 26
click at [270, 204] on button "Next" at bounding box center [263, 200] width 108 height 26
click at [264, 201] on button "Next" at bounding box center [263, 200] width 108 height 26
click at [259, 204] on button "Next" at bounding box center [263, 200] width 108 height 26
click at [261, 204] on button "Next" at bounding box center [263, 200] width 108 height 26
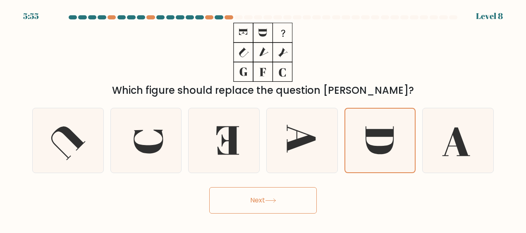
click at [262, 201] on button "Next" at bounding box center [263, 200] width 108 height 26
click at [263, 201] on button "Next" at bounding box center [263, 200] width 108 height 26
click at [263, 199] on button "Next" at bounding box center [263, 200] width 108 height 26
click at [263, 198] on button "Next" at bounding box center [263, 200] width 108 height 26
click at [263, 196] on button "Next" at bounding box center [263, 200] width 108 height 26
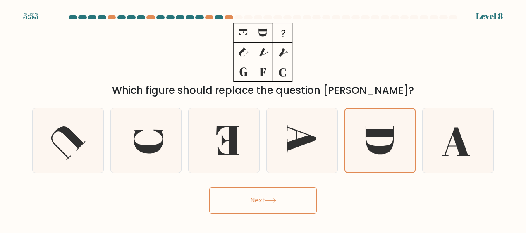
click at [276, 191] on button "Next" at bounding box center [263, 200] width 108 height 26
click at [232, 197] on button "Next" at bounding box center [263, 200] width 108 height 26
drag, startPoint x: 232, startPoint y: 197, endPoint x: 267, endPoint y: 194, distance: 34.4
click at [267, 194] on button "Next" at bounding box center [263, 200] width 108 height 26
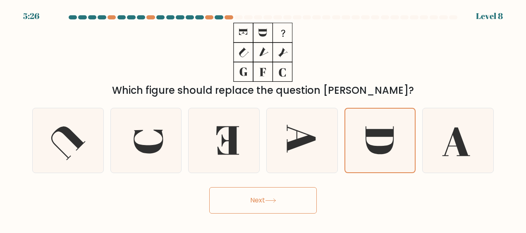
click at [267, 194] on button "Next" at bounding box center [263, 200] width 108 height 26
click at [266, 194] on button "Next" at bounding box center [263, 200] width 108 height 26
click at [274, 198] on button "Next" at bounding box center [263, 200] width 108 height 26
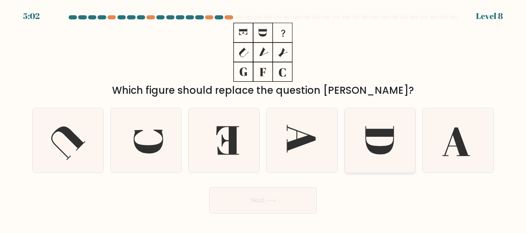
click at [358, 131] on icon at bounding box center [380, 140] width 65 height 65
click at [263, 119] on input "e." at bounding box center [263, 118] width 0 height 2
radio input "true"
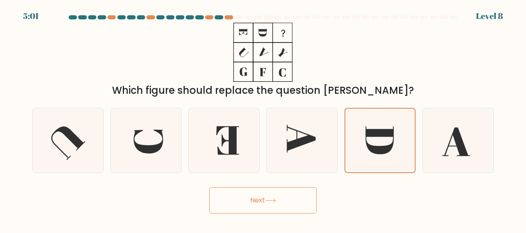
click at [281, 195] on button "Next" at bounding box center [263, 200] width 108 height 26
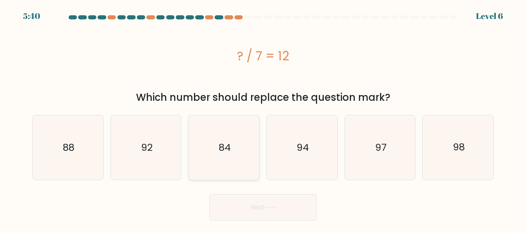
click at [224, 134] on icon "84" at bounding box center [224, 147] width 65 height 65
click at [263, 119] on input "c. 84" at bounding box center [263, 118] width 0 height 2
radio input "true"
click at [238, 204] on button "Next" at bounding box center [263, 207] width 108 height 26
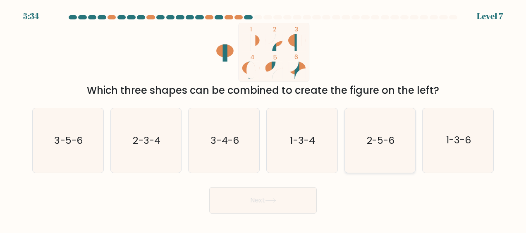
click at [394, 122] on icon "2-5-6" at bounding box center [380, 140] width 65 height 65
click at [263, 119] on input "e. 2-5-6" at bounding box center [263, 118] width 0 height 2
radio input "true"
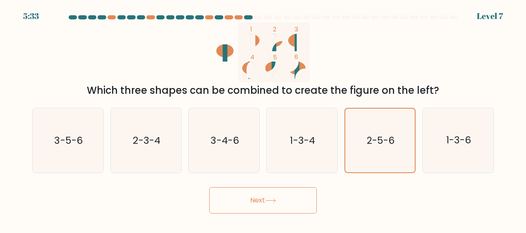
click at [270, 192] on button "Next" at bounding box center [263, 200] width 108 height 26
click at [257, 196] on button "Next" at bounding box center [263, 200] width 108 height 26
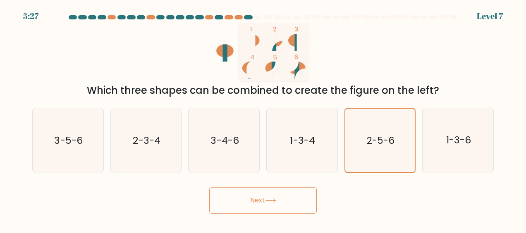
click at [257, 196] on button "Next" at bounding box center [263, 200] width 108 height 26
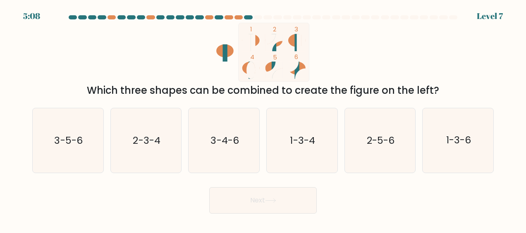
click at [348, 203] on div "Next" at bounding box center [262, 198] width 471 height 31
click at [376, 135] on text "2-5-6" at bounding box center [381, 140] width 28 height 13
click at [263, 119] on input "e. 2-5-6" at bounding box center [263, 118] width 0 height 2
radio input "true"
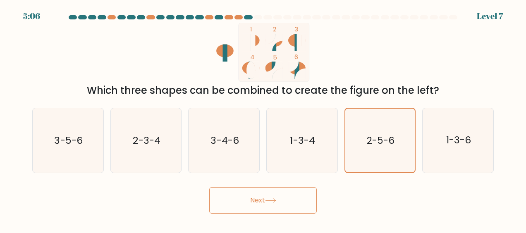
click at [282, 191] on button "Next" at bounding box center [263, 200] width 108 height 26
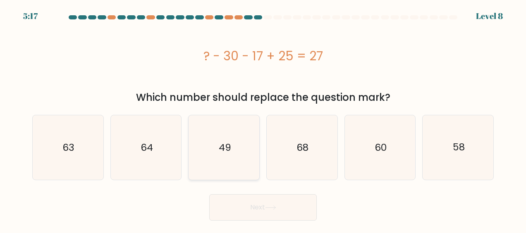
click at [247, 163] on icon "49" at bounding box center [224, 147] width 65 height 65
click at [263, 119] on input "c. 49" at bounding box center [263, 118] width 0 height 2
radio input "true"
click at [249, 215] on button "Next" at bounding box center [263, 207] width 108 height 26
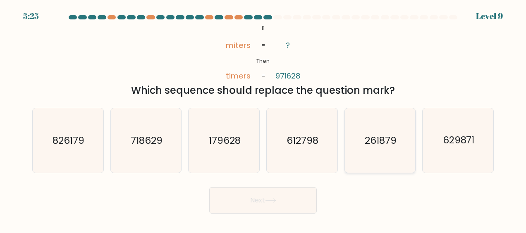
click at [398, 136] on icon "261879" at bounding box center [380, 140] width 65 height 65
click at [263, 119] on input "e. 261879" at bounding box center [263, 118] width 0 height 2
radio input "true"
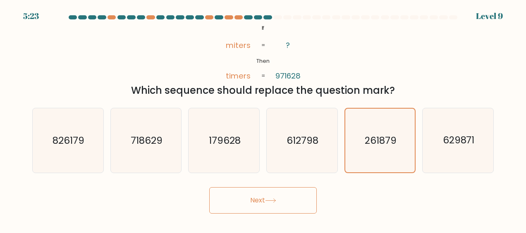
click at [282, 201] on button "Next" at bounding box center [263, 200] width 108 height 26
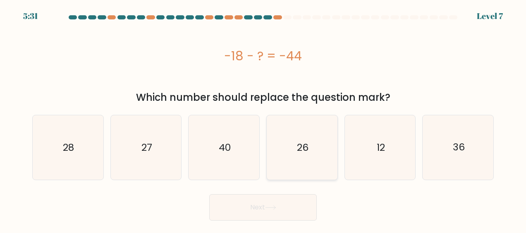
click at [311, 138] on icon "26" at bounding box center [302, 147] width 65 height 65
click at [263, 119] on input "d. 26" at bounding box center [263, 118] width 0 height 2
radio input "true"
click at [257, 199] on button "Next" at bounding box center [263, 207] width 108 height 26
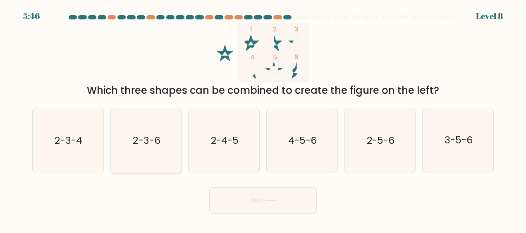
click at [160, 134] on text "2-3-6" at bounding box center [146, 140] width 27 height 13
click at [263, 119] on input "b. 2-3-6" at bounding box center [263, 118] width 0 height 2
radio input "true"
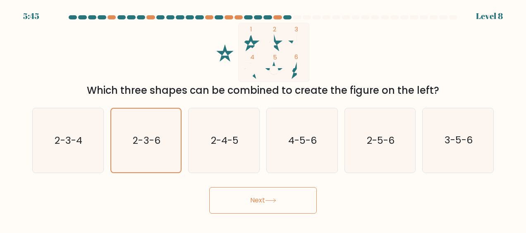
click at [251, 194] on button "Next" at bounding box center [263, 200] width 108 height 26
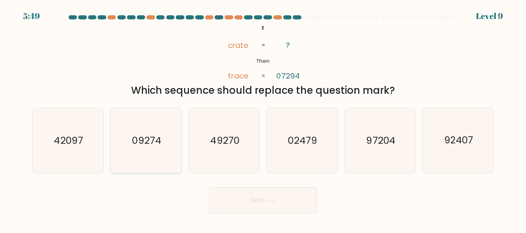
click at [140, 140] on text "09274" at bounding box center [146, 140] width 29 height 13
click at [263, 119] on input "b. 09274" at bounding box center [263, 118] width 0 height 2
radio input "true"
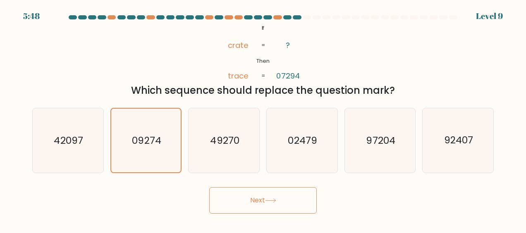
click at [263, 203] on button "Next" at bounding box center [263, 200] width 108 height 26
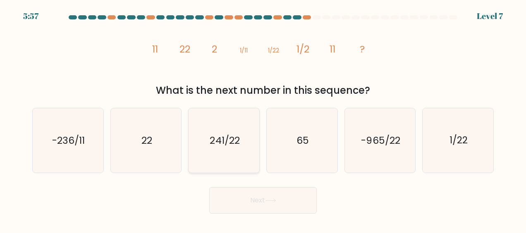
click at [226, 150] on icon "241/22" at bounding box center [224, 140] width 65 height 65
click at [263, 119] on input "c. 241/22" at bounding box center [263, 118] width 0 height 2
radio input "true"
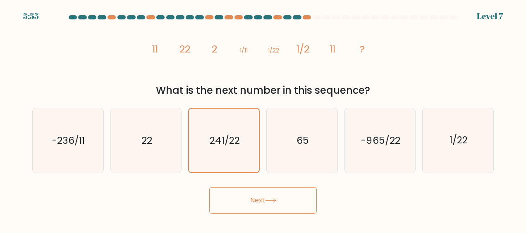
click at [251, 199] on button "Next" at bounding box center [263, 200] width 108 height 26
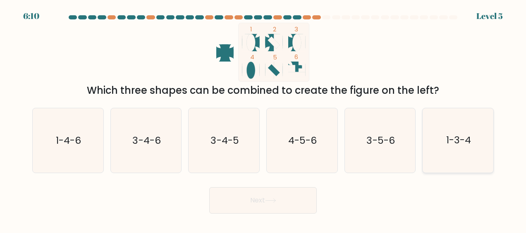
click at [438, 128] on icon "1-3-4" at bounding box center [458, 140] width 65 height 65
click at [263, 119] on input "f. 1-3-4" at bounding box center [263, 118] width 0 height 2
radio input "true"
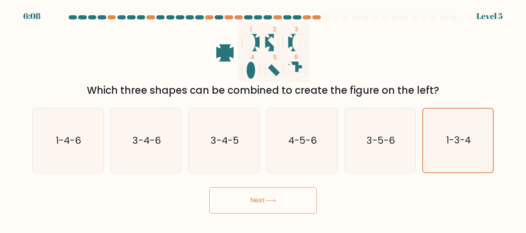
click at [285, 209] on button "Next" at bounding box center [263, 200] width 108 height 26
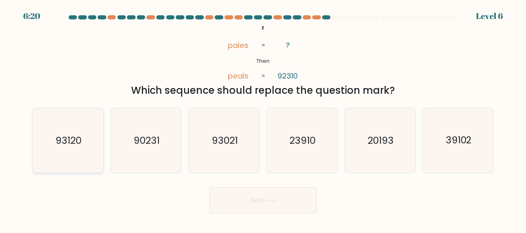
click at [65, 154] on icon "93120" at bounding box center [68, 140] width 65 height 65
click at [263, 119] on input "a. 93120" at bounding box center [263, 118] width 0 height 2
radio input "true"
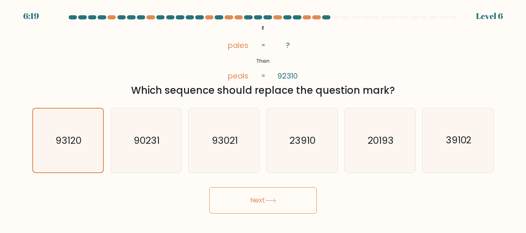
click at [236, 195] on button "Next" at bounding box center [263, 200] width 108 height 26
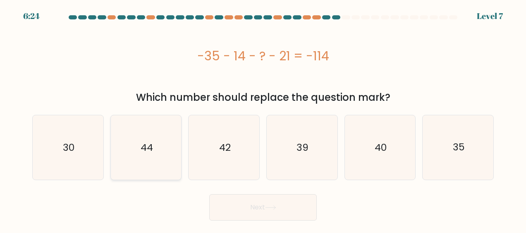
click at [179, 150] on div "44" at bounding box center [146, 147] width 72 height 65
click at [263, 119] on input "b. 44" at bounding box center [263, 118] width 0 height 2
radio input "true"
click at [240, 200] on button "Next" at bounding box center [263, 207] width 108 height 26
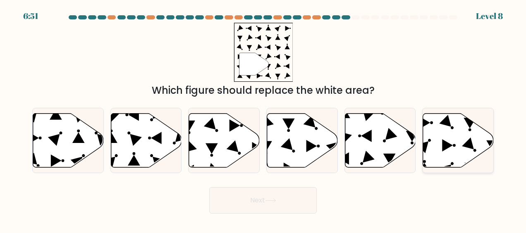
click at [444, 154] on icon at bounding box center [458, 140] width 71 height 54
click at [263, 119] on input "f." at bounding box center [263, 118] width 0 height 2
radio input "true"
click at [255, 200] on button "Next" at bounding box center [263, 200] width 108 height 26
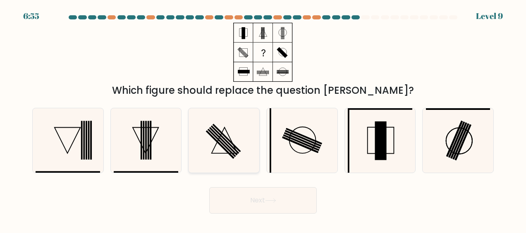
click at [231, 128] on icon at bounding box center [224, 140] width 65 height 65
click at [263, 119] on input "c." at bounding box center [263, 118] width 0 height 2
radio input "true"
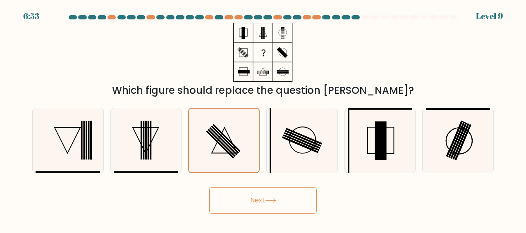
click at [241, 195] on button "Next" at bounding box center [263, 200] width 108 height 26
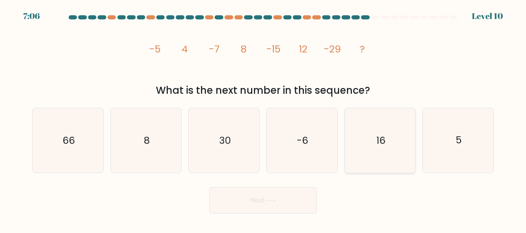
click at [394, 144] on icon "16" at bounding box center [380, 140] width 65 height 65
click at [263, 119] on input "e. 16" at bounding box center [263, 118] width 0 height 2
radio input "true"
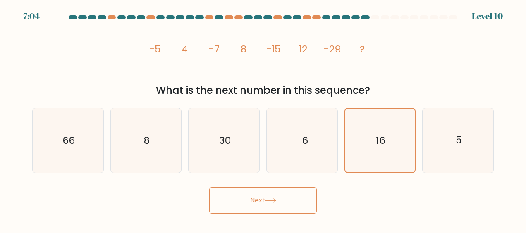
click at [265, 199] on button "Next" at bounding box center [263, 200] width 108 height 26
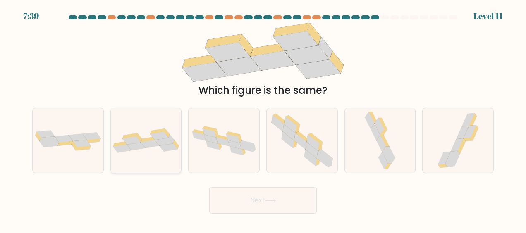
click at [143, 126] on div at bounding box center [146, 140] width 72 height 65
click at [263, 119] on input "b." at bounding box center [263, 118] width 0 height 2
radio input "true"
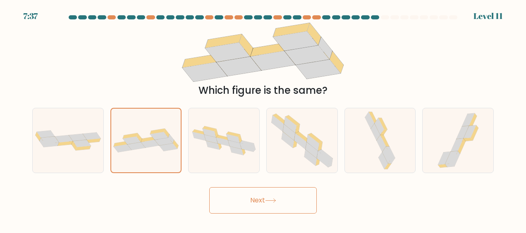
click at [248, 206] on button "Next" at bounding box center [263, 200] width 108 height 26
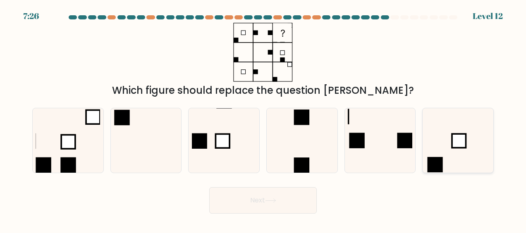
click at [435, 148] on icon at bounding box center [458, 140] width 65 height 65
click at [263, 119] on input "f." at bounding box center [263, 118] width 0 height 2
radio input "true"
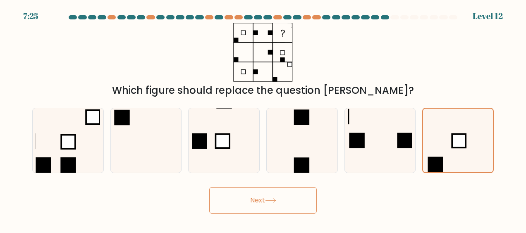
click at [292, 199] on button "Next" at bounding box center [263, 200] width 108 height 26
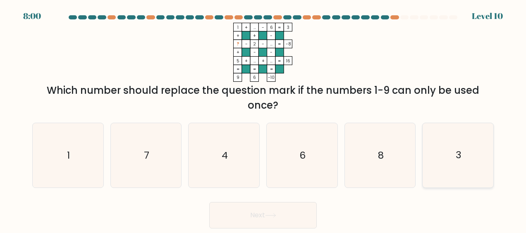
click at [449, 146] on icon "3" at bounding box center [458, 155] width 65 height 65
click at [263, 119] on input "f. 3" at bounding box center [263, 118] width 0 height 2
radio input "true"
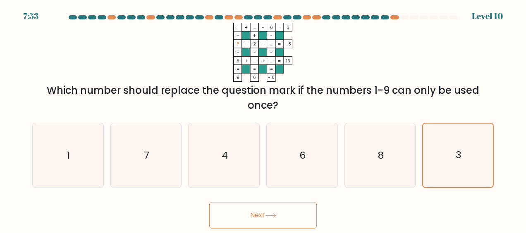
click at [254, 208] on button "Next" at bounding box center [263, 215] width 108 height 26
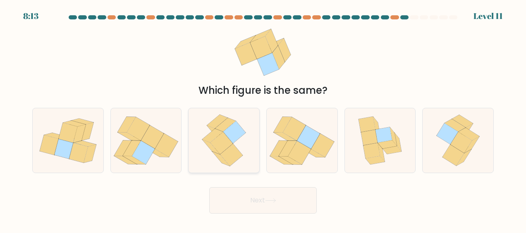
click at [235, 142] on icon at bounding box center [234, 133] width 23 height 22
click at [263, 119] on input "c." at bounding box center [263, 118] width 0 height 2
radio input "true"
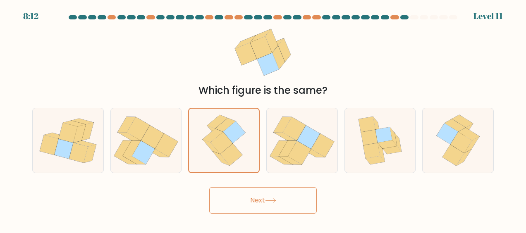
click at [257, 196] on button "Next" at bounding box center [263, 200] width 108 height 26
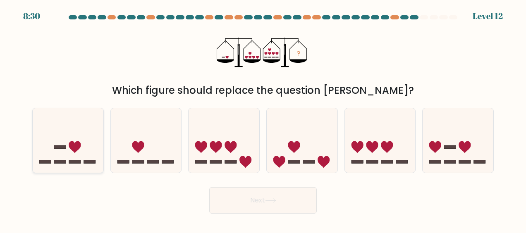
click at [75, 143] on icon at bounding box center [75, 147] width 12 height 12
click at [263, 119] on input "a." at bounding box center [263, 118] width 0 height 2
radio input "true"
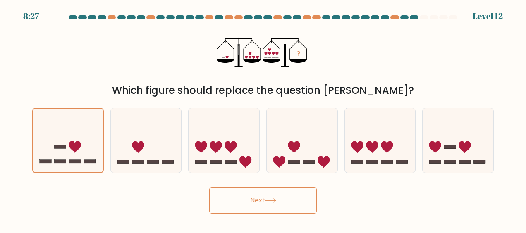
click at [238, 199] on button "Next" at bounding box center [263, 200] width 108 height 26
click at [228, 197] on button "Next" at bounding box center [263, 200] width 108 height 26
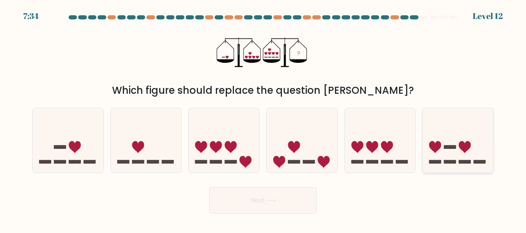
click at [438, 128] on icon at bounding box center [458, 141] width 71 height 58
click at [263, 119] on input "f." at bounding box center [263, 118] width 0 height 2
radio input "true"
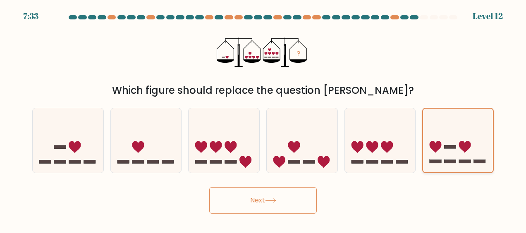
click at [438, 128] on icon at bounding box center [458, 141] width 70 height 58
click at [263, 119] on input "f." at bounding box center [263, 118] width 0 height 2
click at [289, 198] on button "Next" at bounding box center [263, 200] width 108 height 26
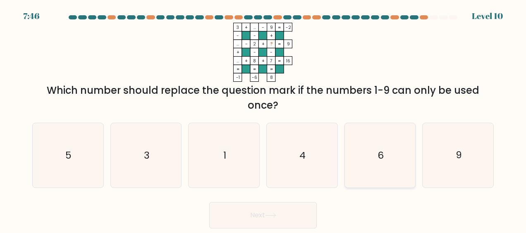
click at [371, 154] on icon "6" at bounding box center [380, 155] width 65 height 65
click at [263, 119] on input "e. 6" at bounding box center [263, 118] width 0 height 2
radio input "true"
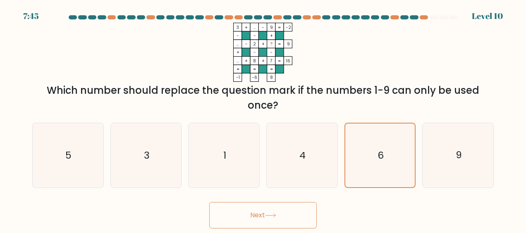
click at [278, 213] on button "Next" at bounding box center [263, 215] width 108 height 26
click at [256, 205] on button "Next" at bounding box center [263, 215] width 108 height 26
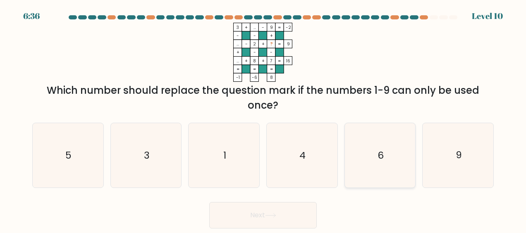
click at [387, 135] on icon "6" at bounding box center [380, 155] width 65 height 65
click at [263, 119] on input "e. 6" at bounding box center [263, 118] width 0 height 2
radio input "true"
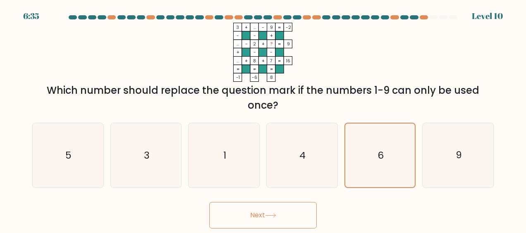
click at [256, 208] on button "Next" at bounding box center [263, 215] width 108 height 26
click at [256, 212] on button "Next" at bounding box center [263, 215] width 108 height 26
click at [253, 216] on button "Next" at bounding box center [263, 215] width 108 height 26
click at [510, 52] on form at bounding box center [263, 121] width 526 height 213
click at [247, 212] on button "Next" at bounding box center [263, 215] width 108 height 26
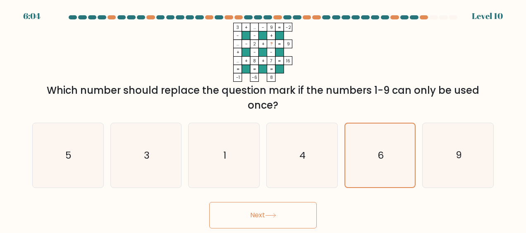
click at [247, 212] on button "Next" at bounding box center [263, 215] width 108 height 26
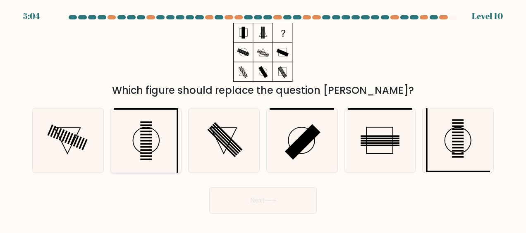
click at [158, 127] on icon at bounding box center [146, 140] width 65 height 65
click at [263, 119] on input "b." at bounding box center [263, 118] width 0 height 2
radio input "true"
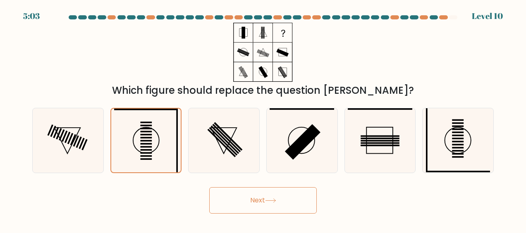
click at [275, 196] on button "Next" at bounding box center [263, 200] width 108 height 26
click at [292, 198] on button "Next" at bounding box center [263, 200] width 108 height 26
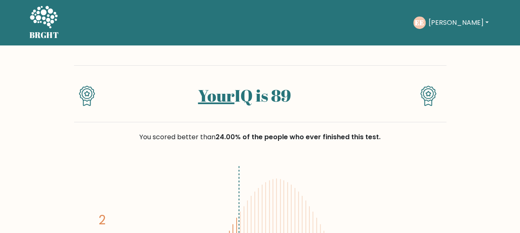
click at [467, 24] on button "[PERSON_NAME]" at bounding box center [458, 22] width 65 height 11
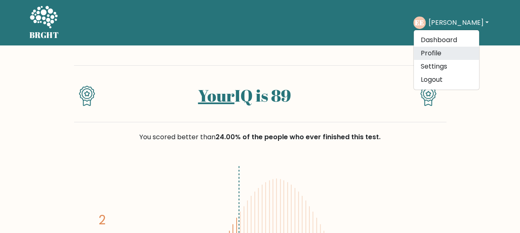
click at [440, 52] on link "Profile" at bounding box center [446, 53] width 65 height 13
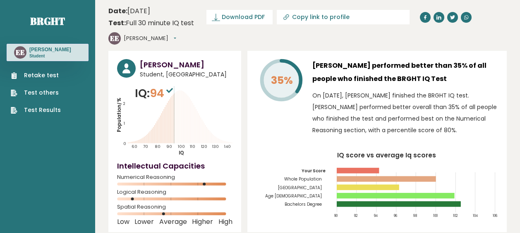
scroll to position [1566, 0]
